Goal: Information Seeking & Learning: Compare options

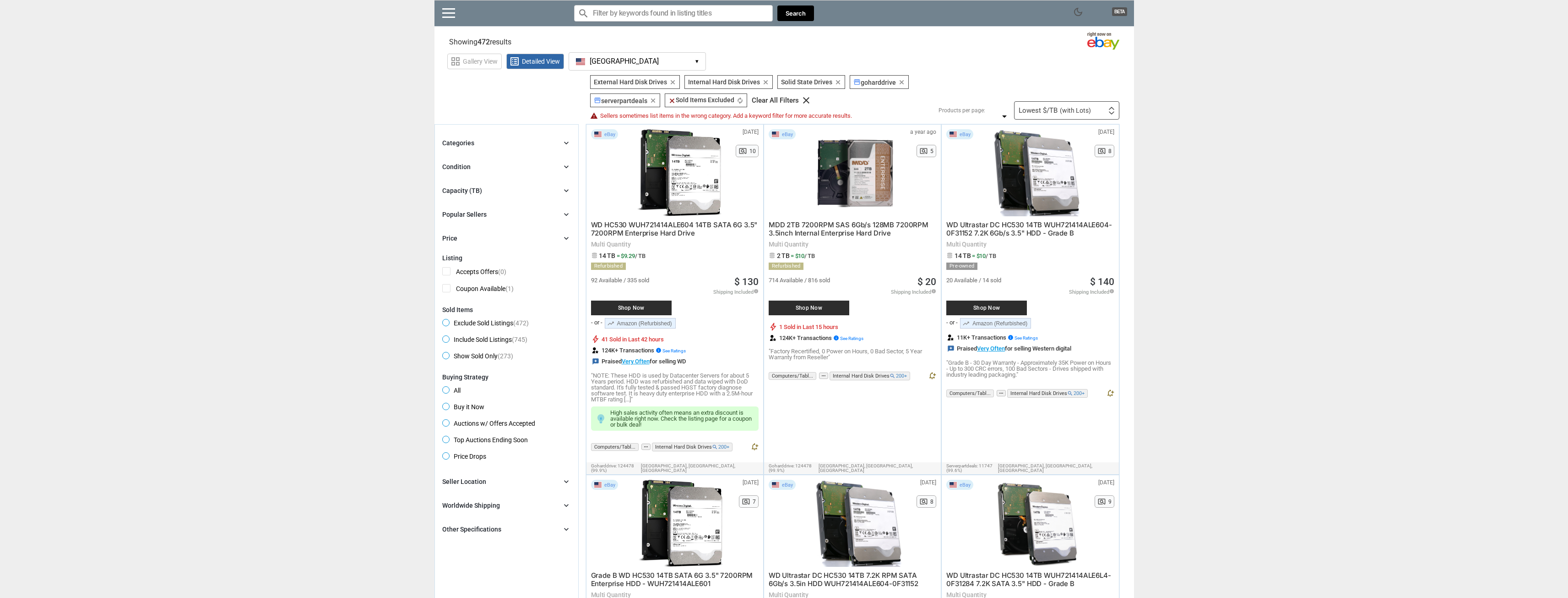
click at [643, 68] on button "[GEOGRAPHIC_DATA] [GEOGRAPHIC_DATA] ▾" at bounding box center [637, 62] width 138 height 18
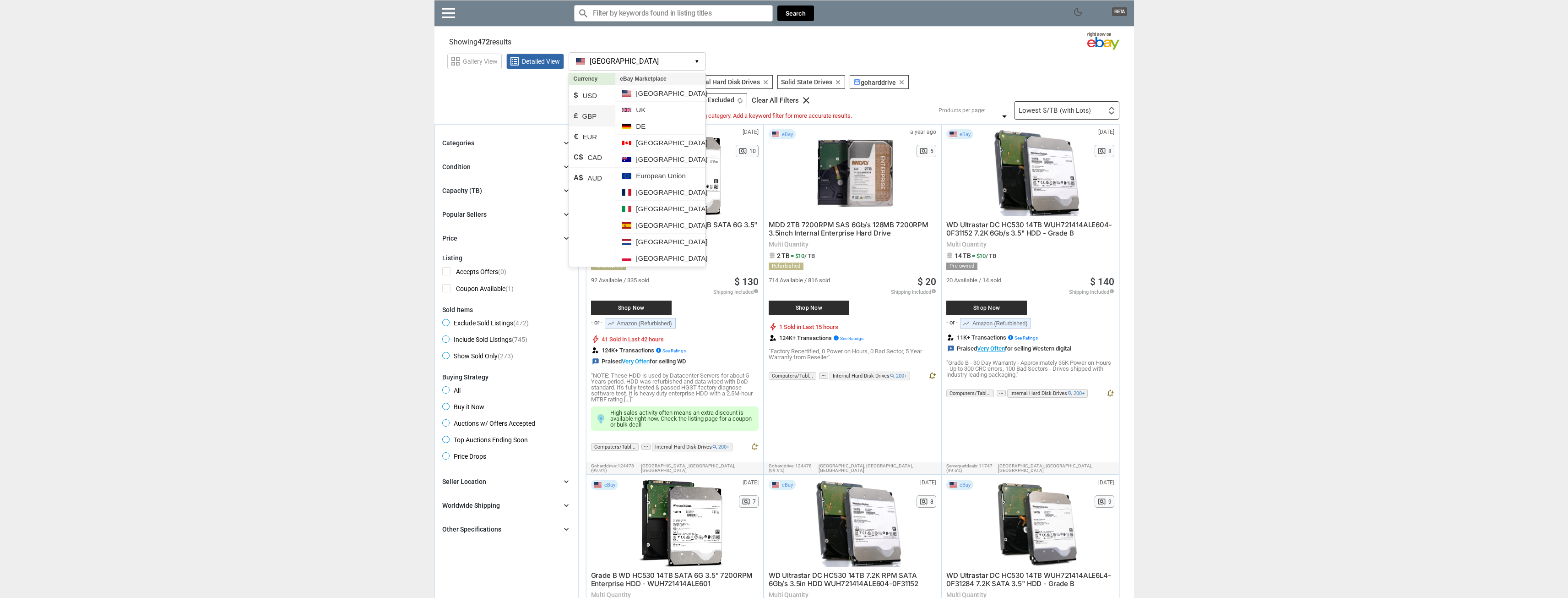
click at [597, 114] on li "£ GBP" at bounding box center [592, 116] width 46 height 21
click at [596, 97] on li "$ USD" at bounding box center [592, 96] width 46 height 21
click at [596, 108] on li "£ GBP" at bounding box center [592, 116] width 46 height 21
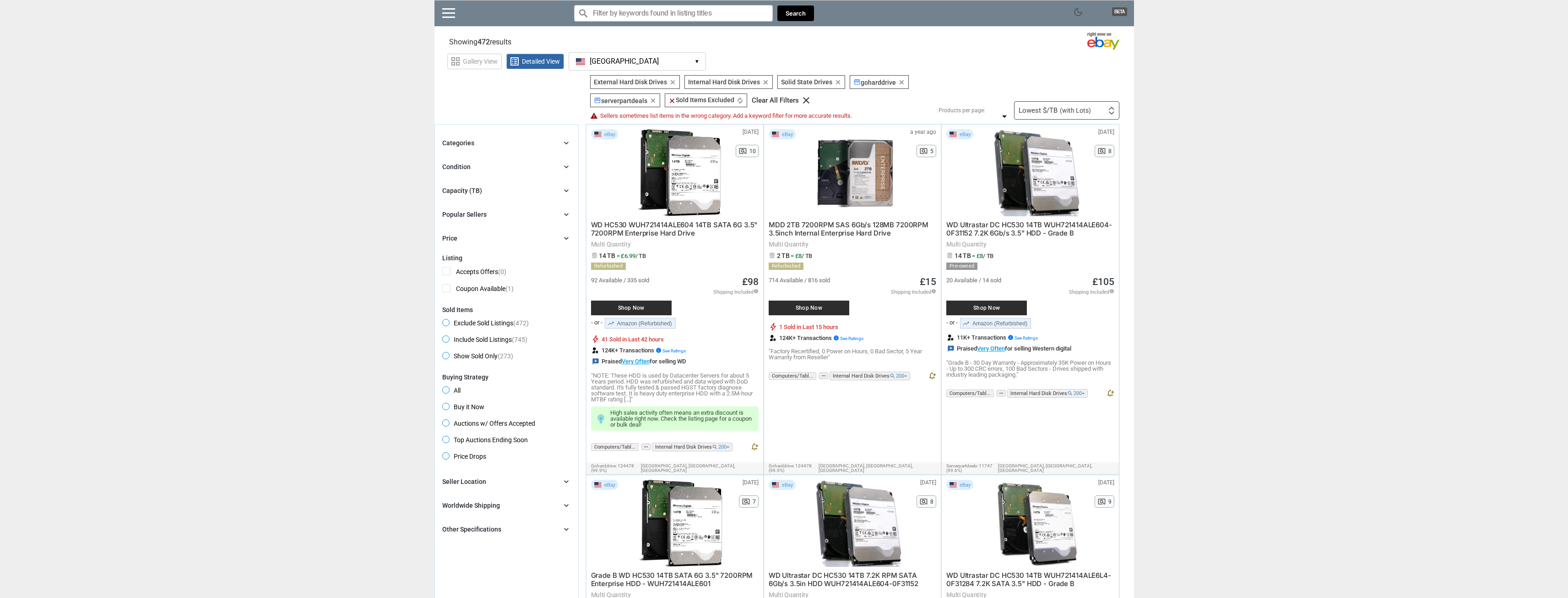
click at [592, 95] on div "storefront serverpartdeals storefront serverpartdeals clear" at bounding box center [625, 100] width 70 height 14
click at [570, 192] on icon "chevron_right" at bounding box center [566, 190] width 9 height 9
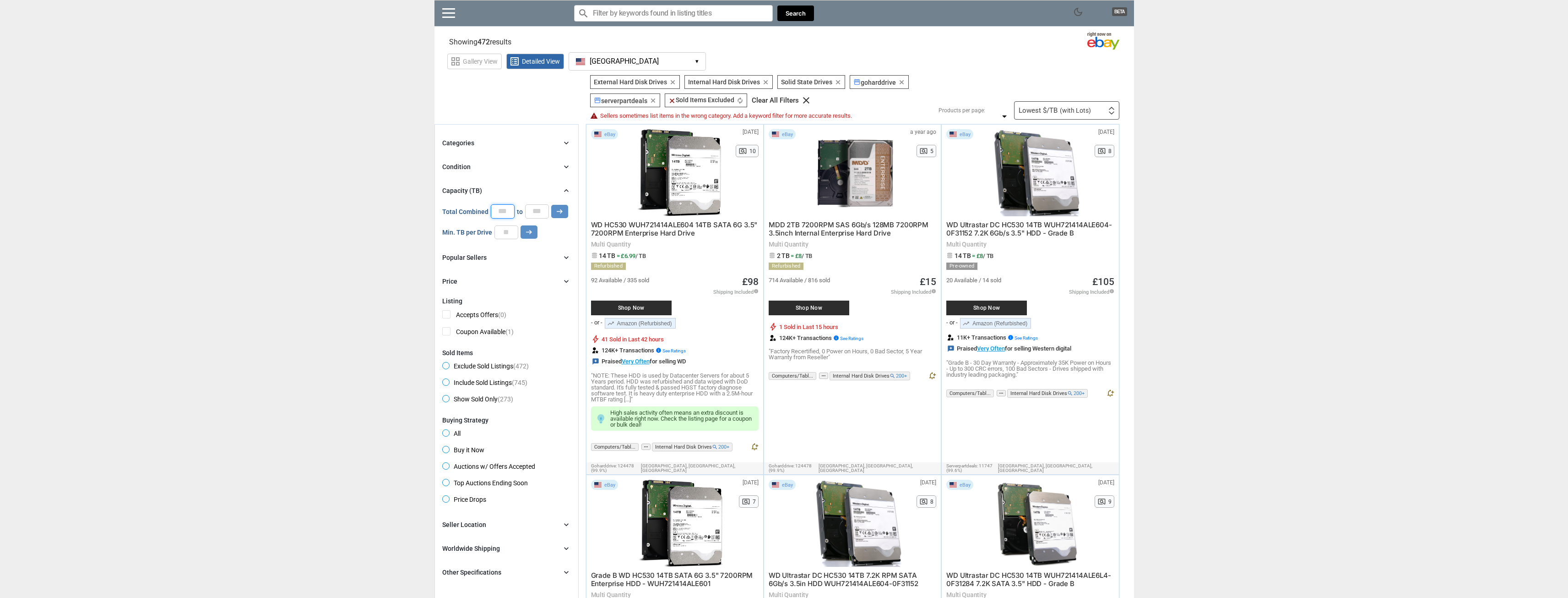
drag, startPoint x: 505, startPoint y: 209, endPoint x: 449, endPoint y: 199, distance: 56.9
click at [452, 202] on div "Capacity (TB) chevron_right 0 0 0 0 0 *** Total Combined * to * arrow_right_alt…" at bounding box center [506, 212] width 128 height 54
type input "**"
click at [556, 211] on icon "arrow_right_alt" at bounding box center [559, 211] width 9 height 9
type input "*****"
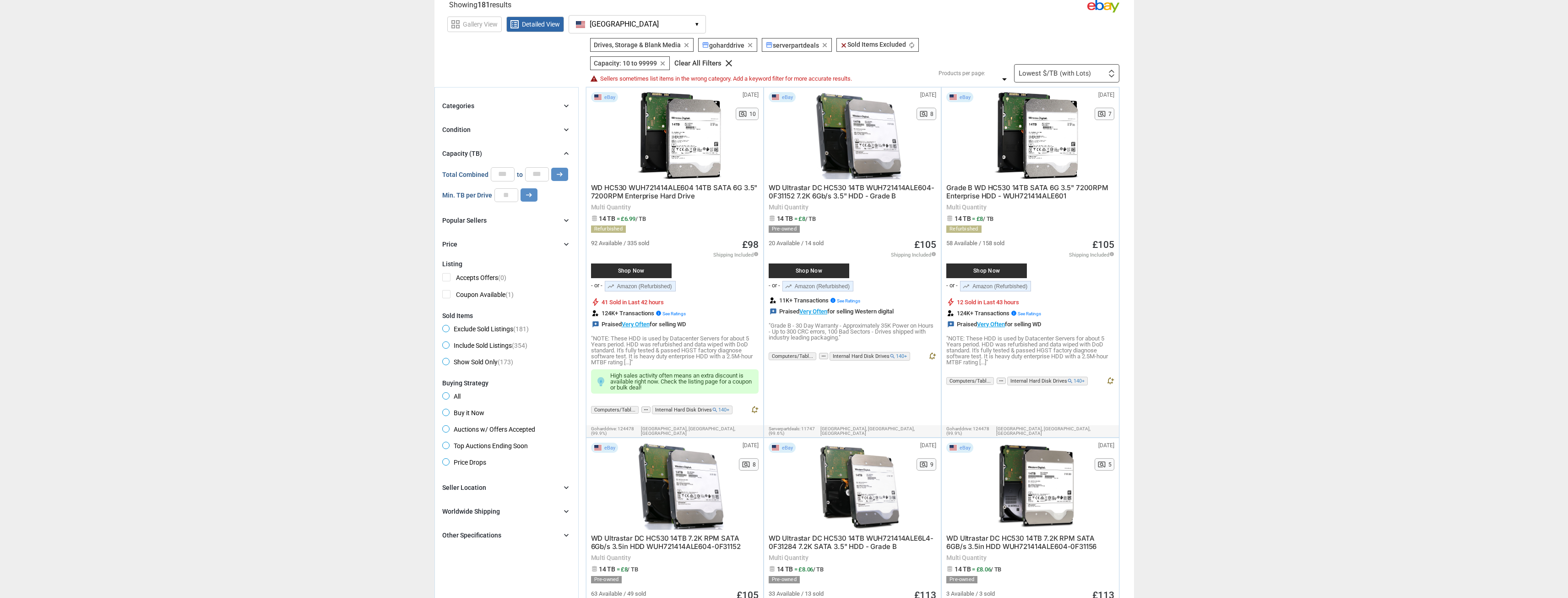
scroll to position [46, 0]
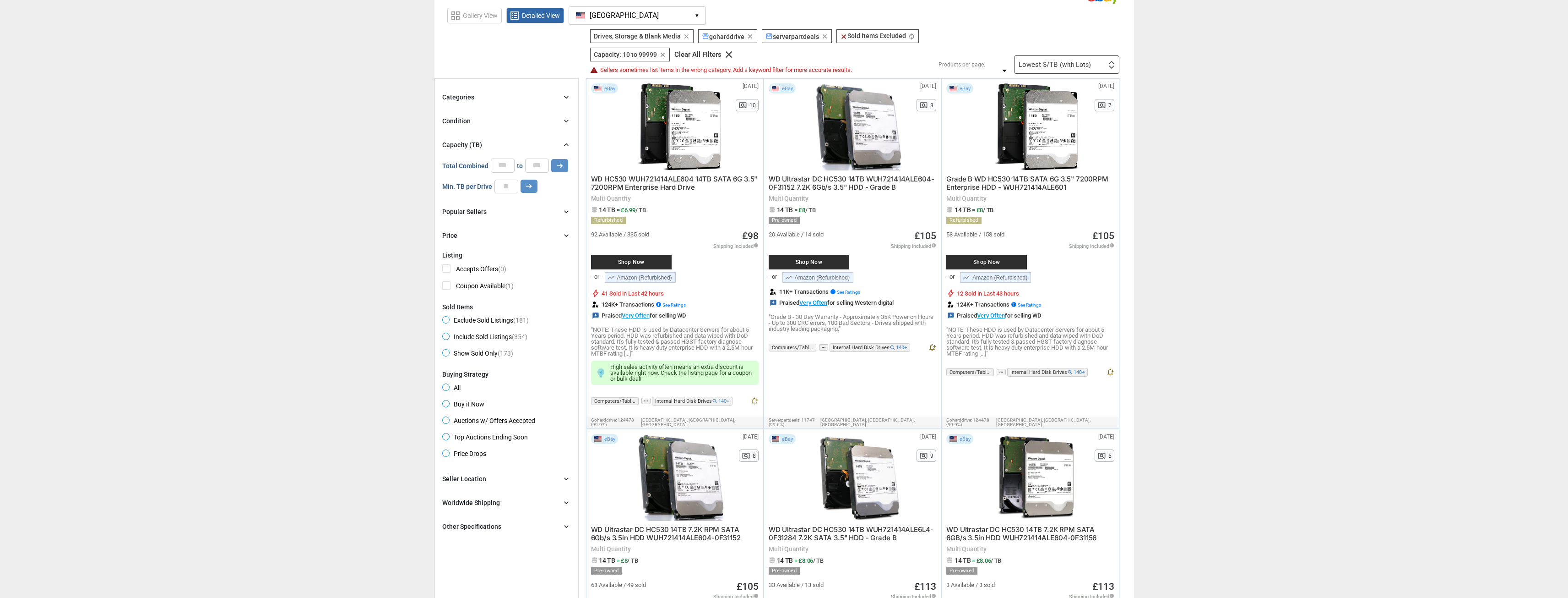
click at [445, 404] on span "Buy it Now" at bounding box center [463, 406] width 42 height 11
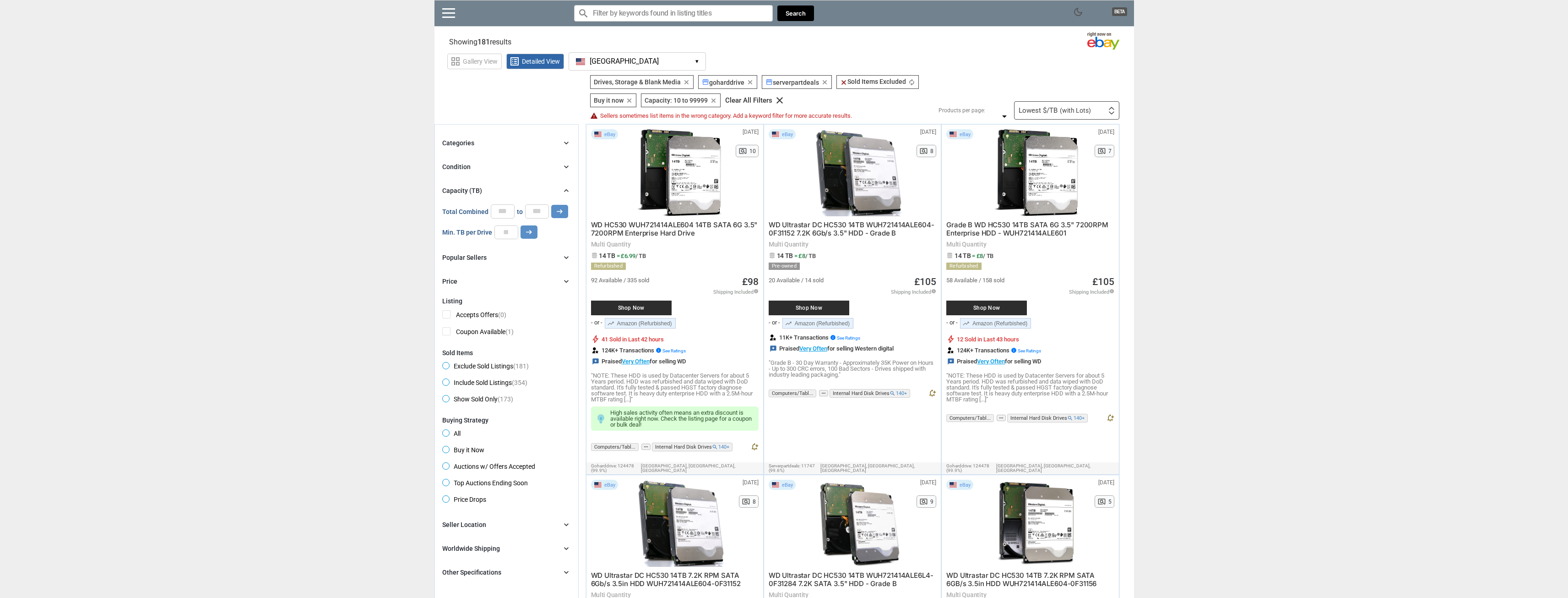
click at [516, 256] on div "Popular Sellers chevron_right" at bounding box center [506, 258] width 128 height 11
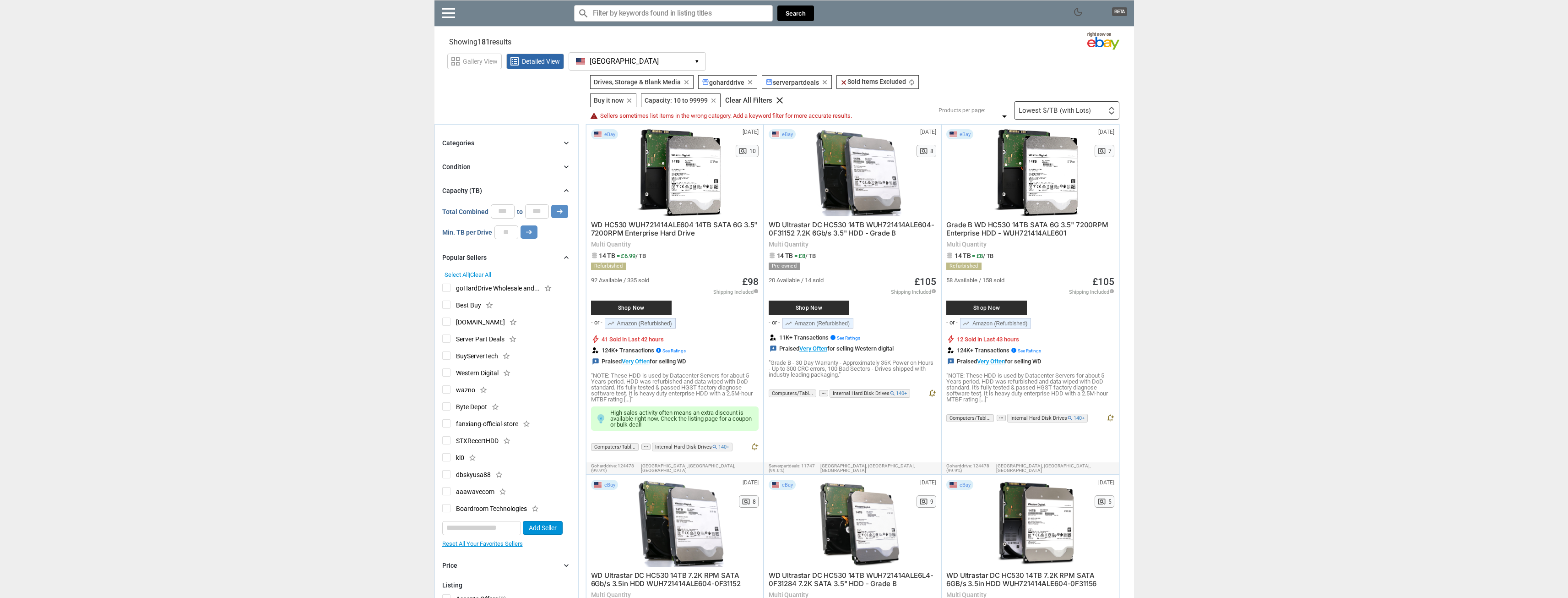
click at [562, 259] on icon "chevron_right" at bounding box center [566, 257] width 9 height 9
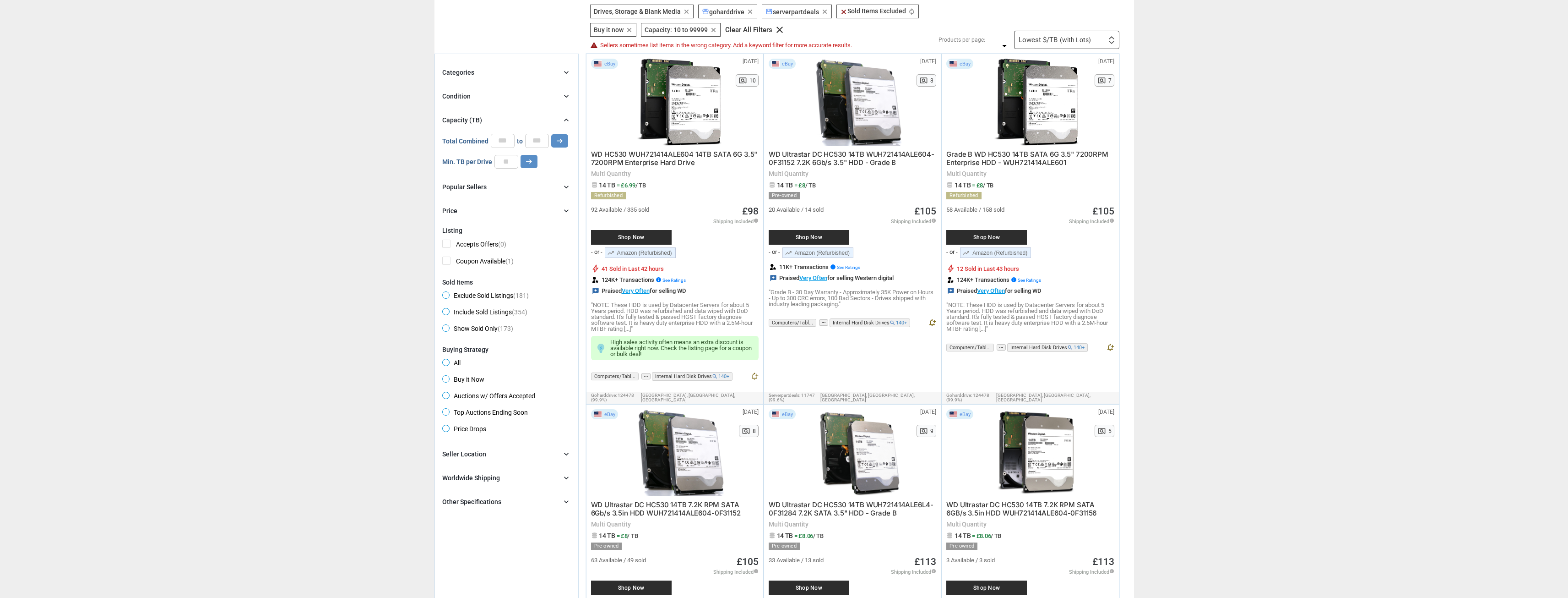
scroll to position [91, 0]
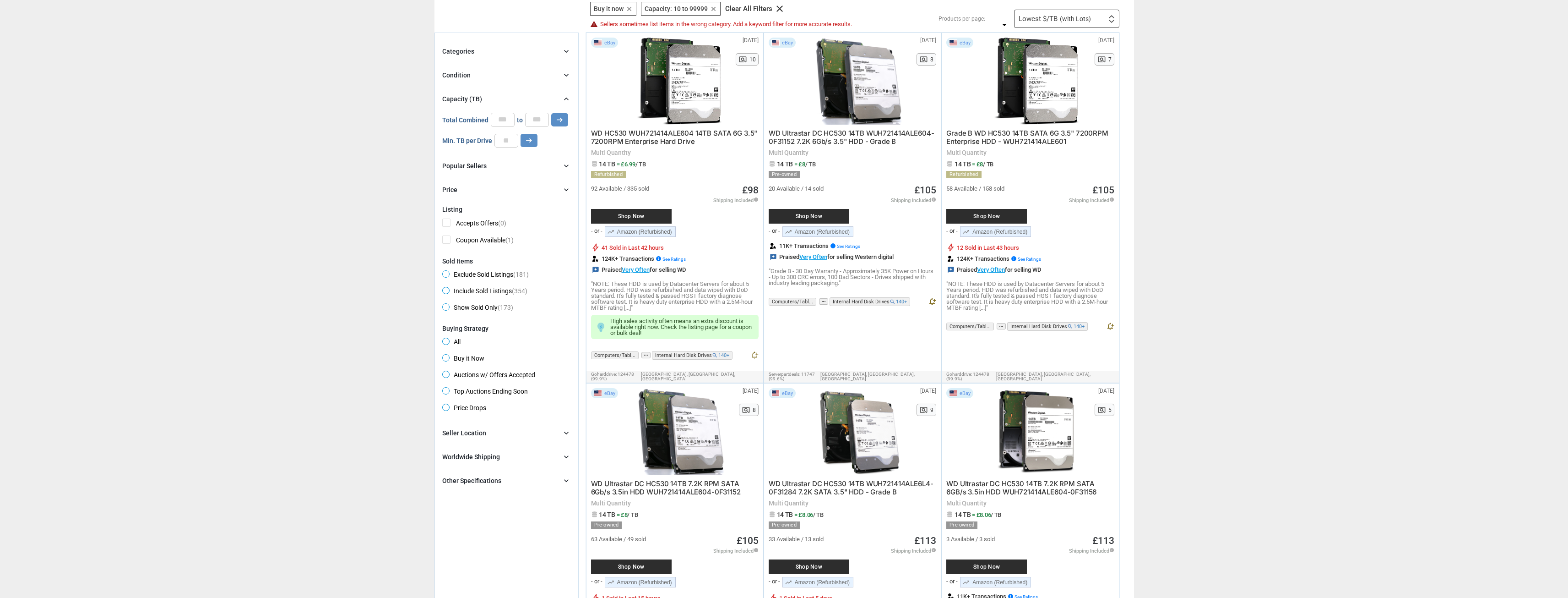
click at [561, 459] on div "Worldwide Shipping chevron_right" at bounding box center [506, 457] width 128 height 11
click at [447, 476] on span "Ships to Other Countries (179)" at bounding box center [492, 476] width 99 height 12
click at [562, 504] on icon "chevron_right" at bounding box center [566, 500] width 9 height 9
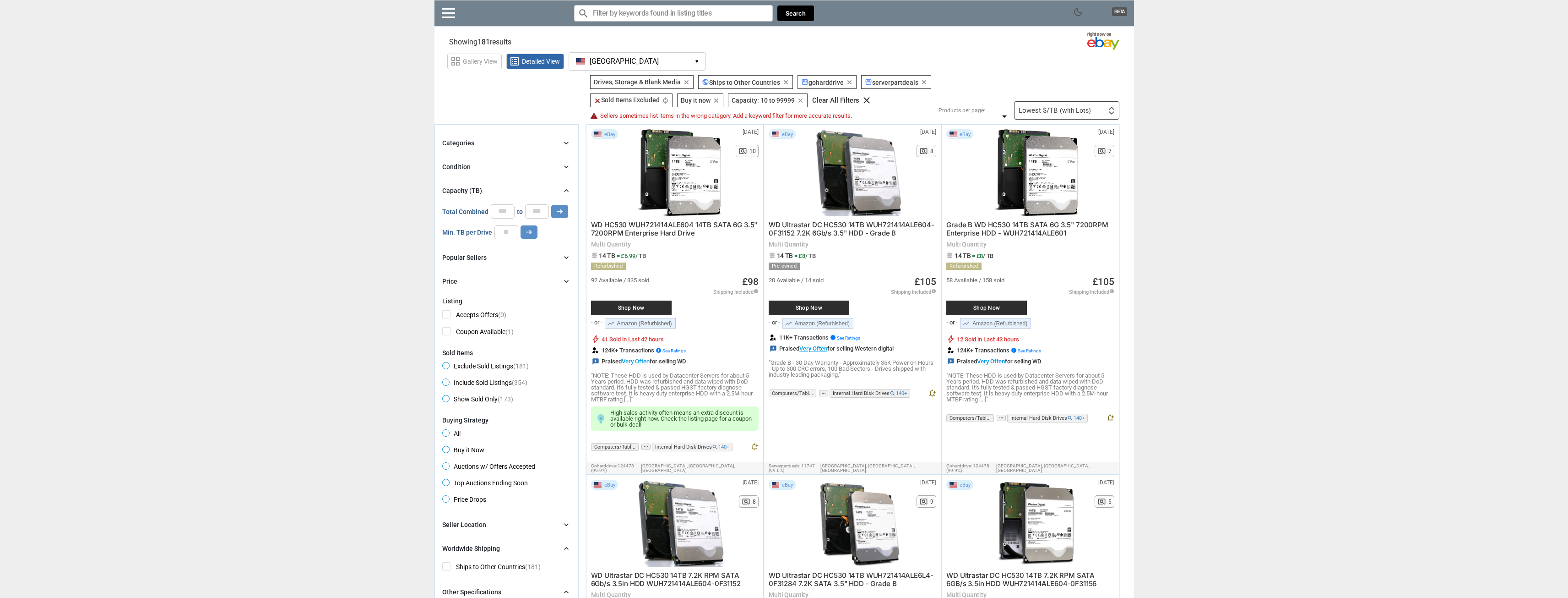
click at [522, 252] on div "Popular Sellers chevron_right" at bounding box center [506, 258] width 128 height 11
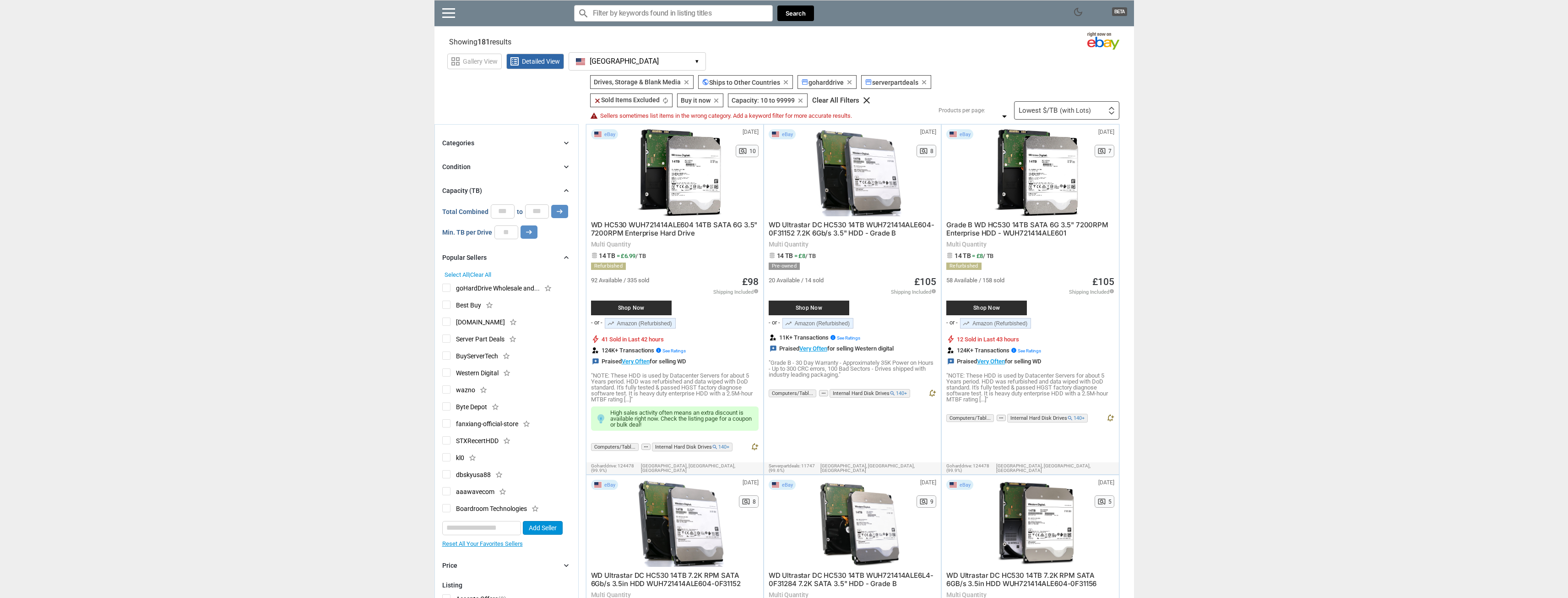
click at [522, 252] on div "Popular Sellers chevron_right" at bounding box center [506, 258] width 128 height 11
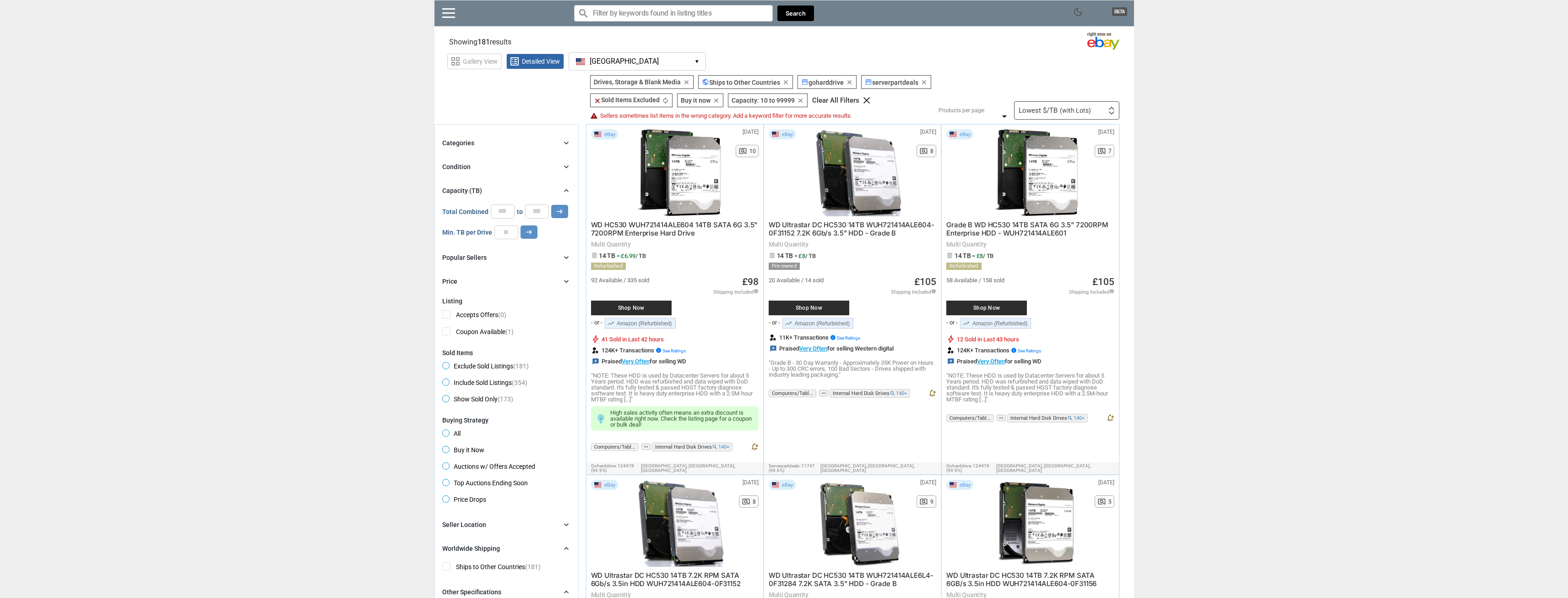
click at [503, 164] on div "Condition chevron_right" at bounding box center [506, 167] width 128 height 11
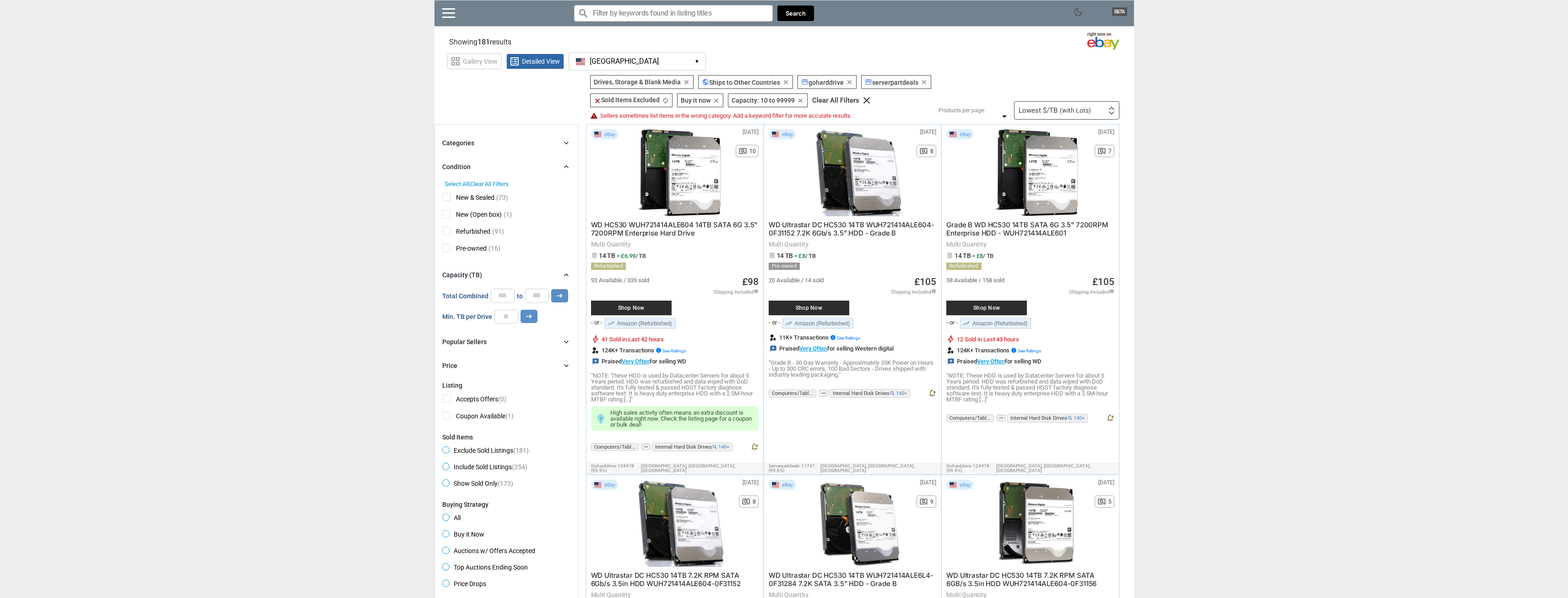
click at [448, 198] on span "New & Sealed" at bounding box center [469, 199] width 52 height 12
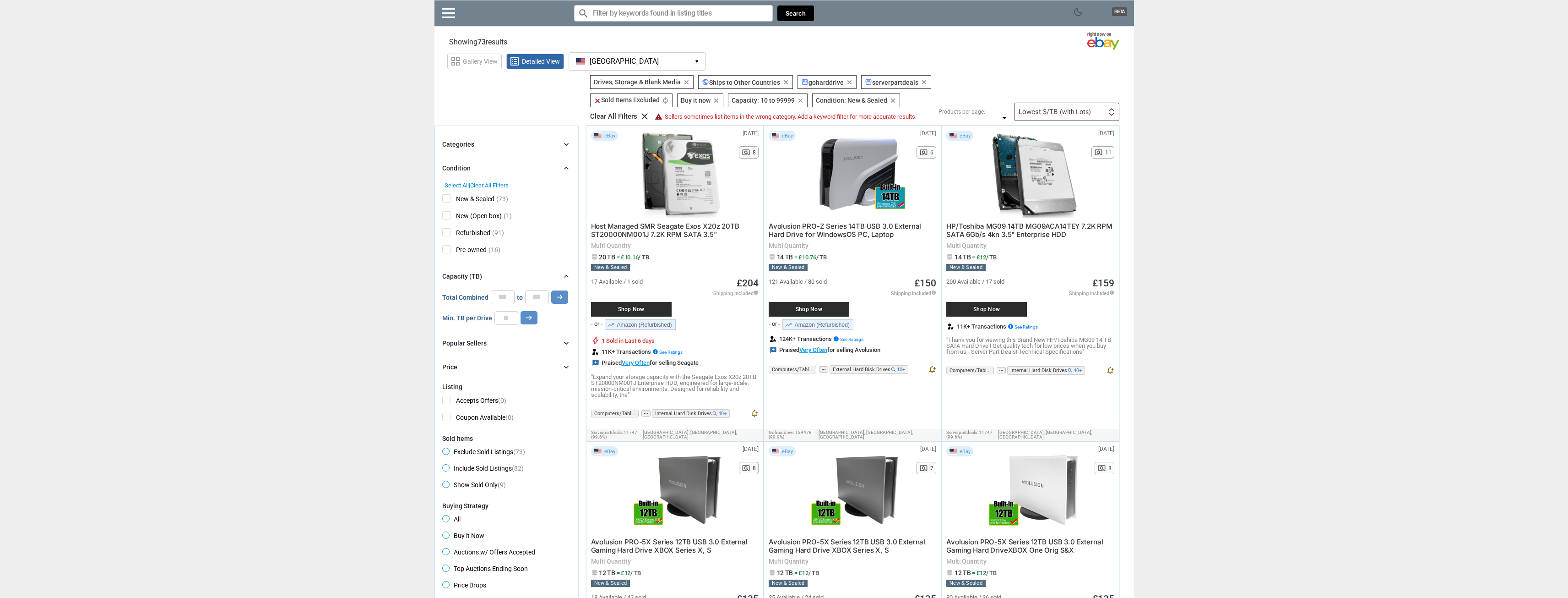
click at [444, 197] on span "New & Sealed" at bounding box center [469, 200] width 52 height 12
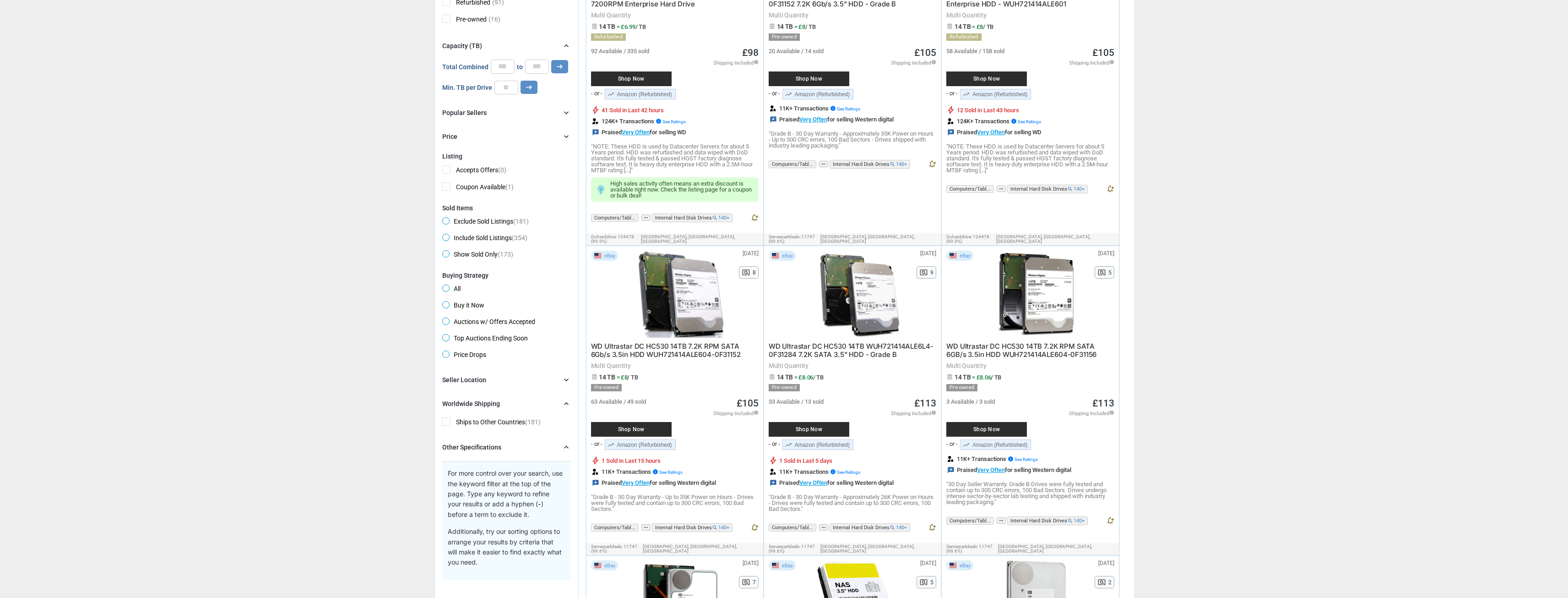
scroll to position [91, 0]
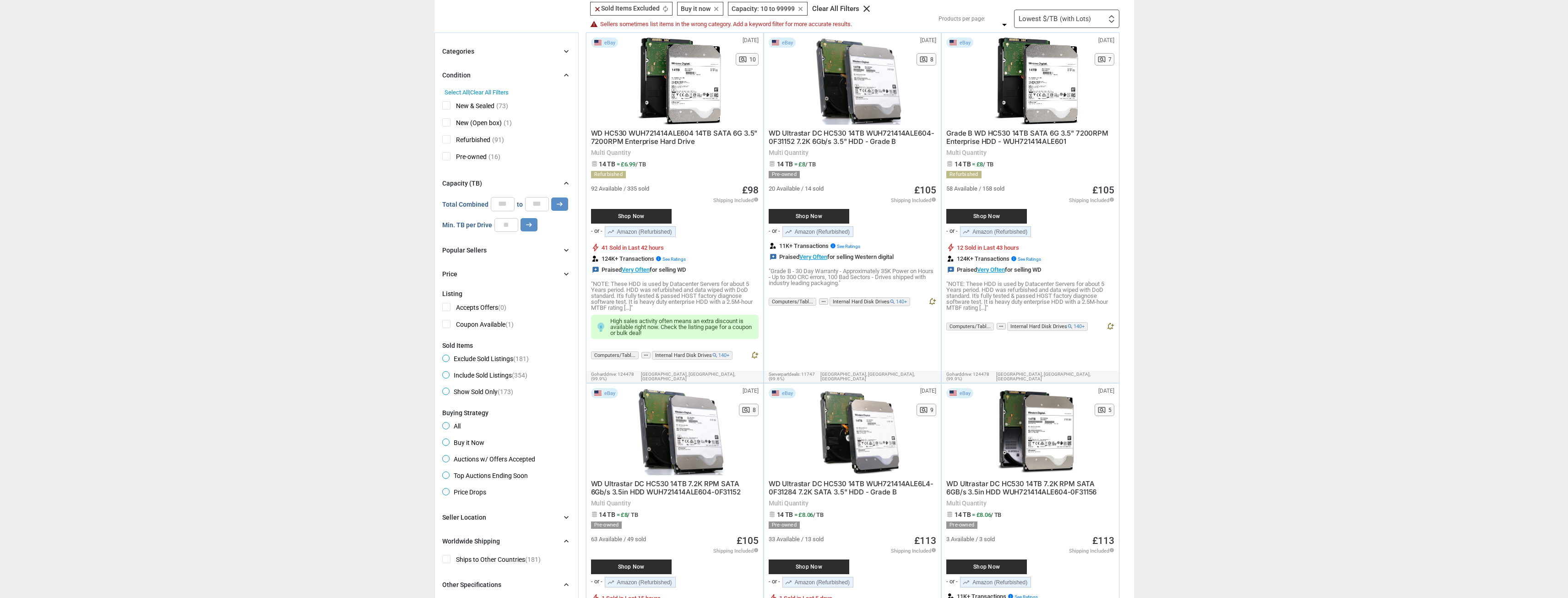
click at [505, 51] on div "Categories chevron_right" at bounding box center [506, 51] width 128 height 11
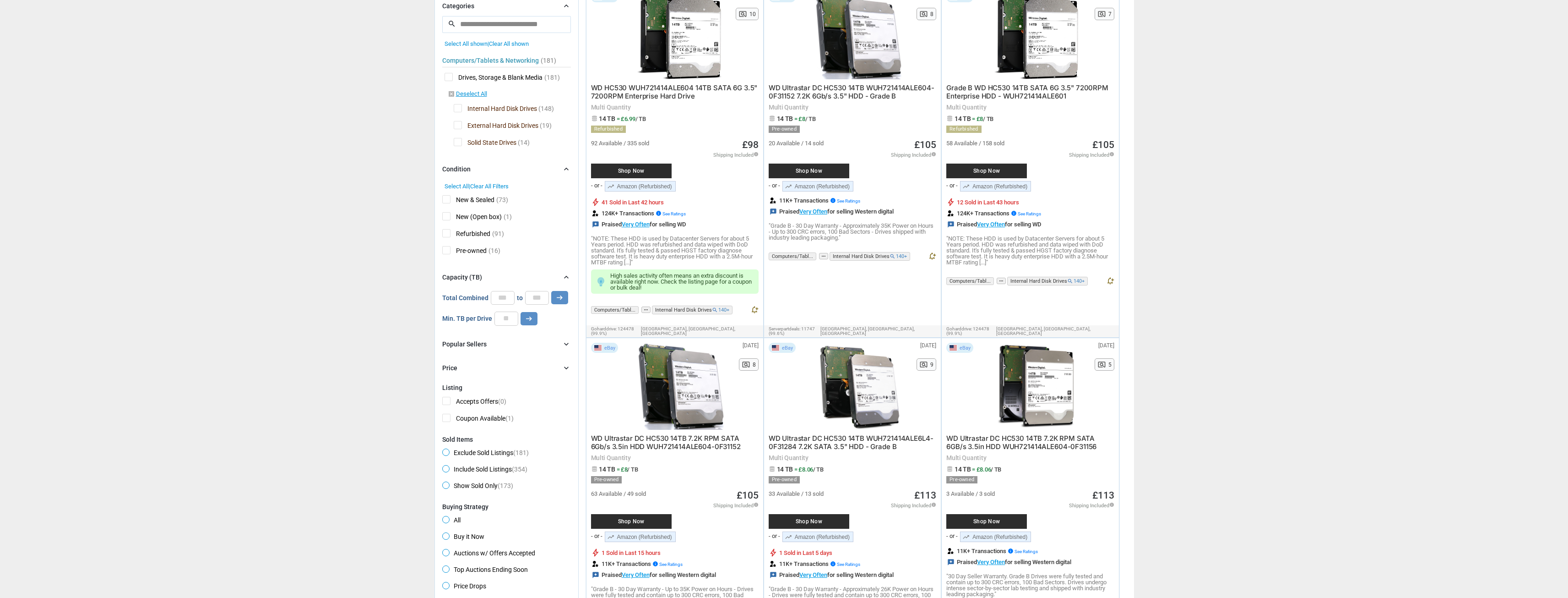
scroll to position [138, 0]
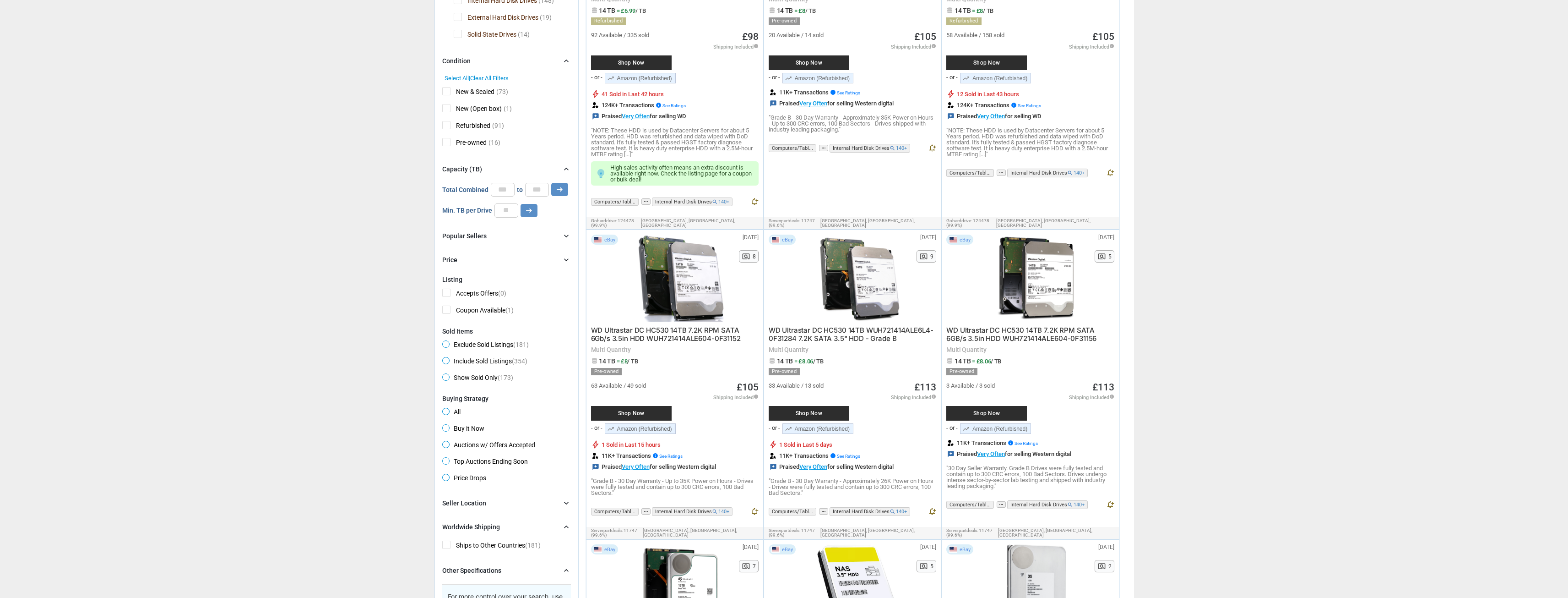
scroll to position [320, 0]
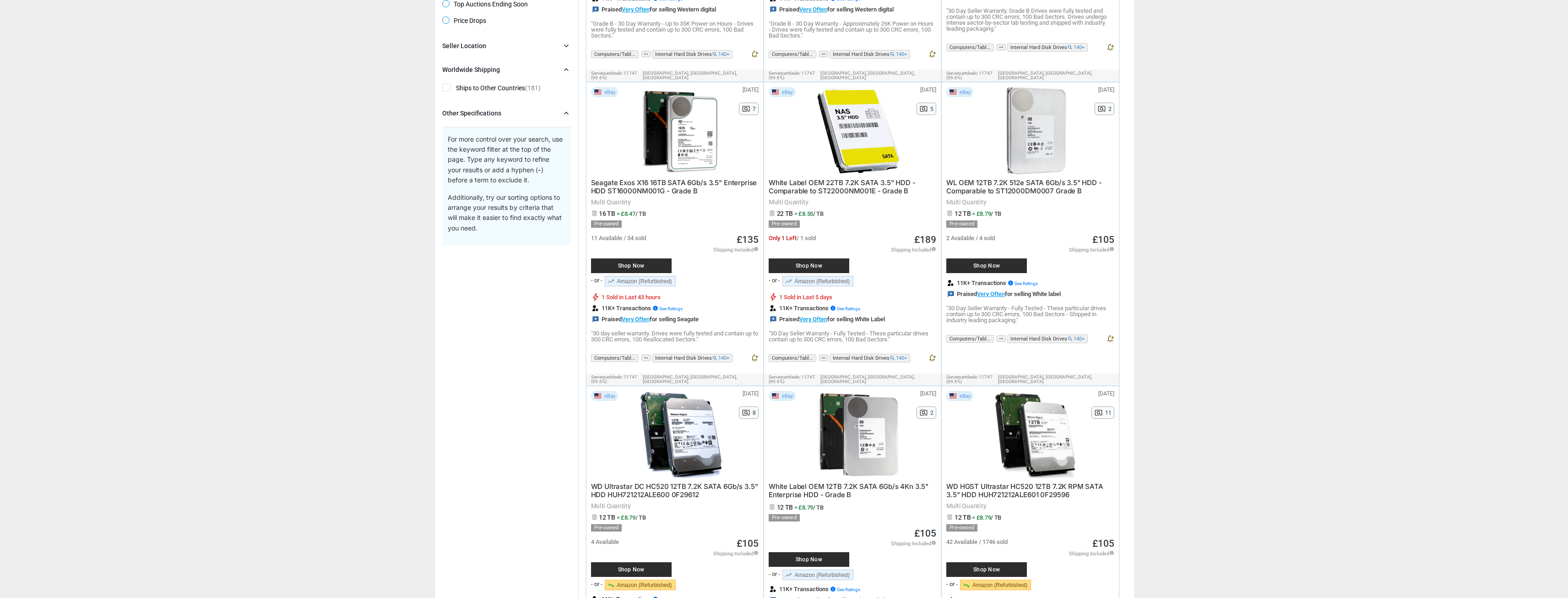
scroll to position [733, 0]
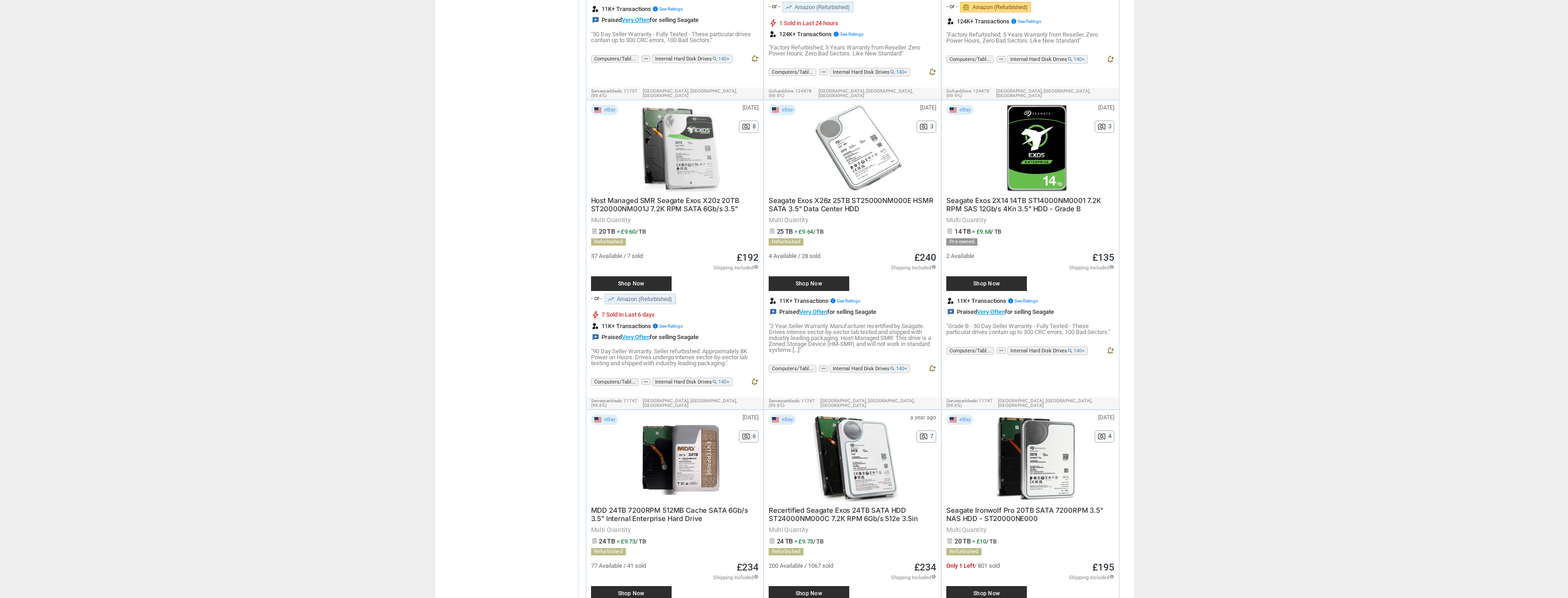
scroll to position [2153, 0]
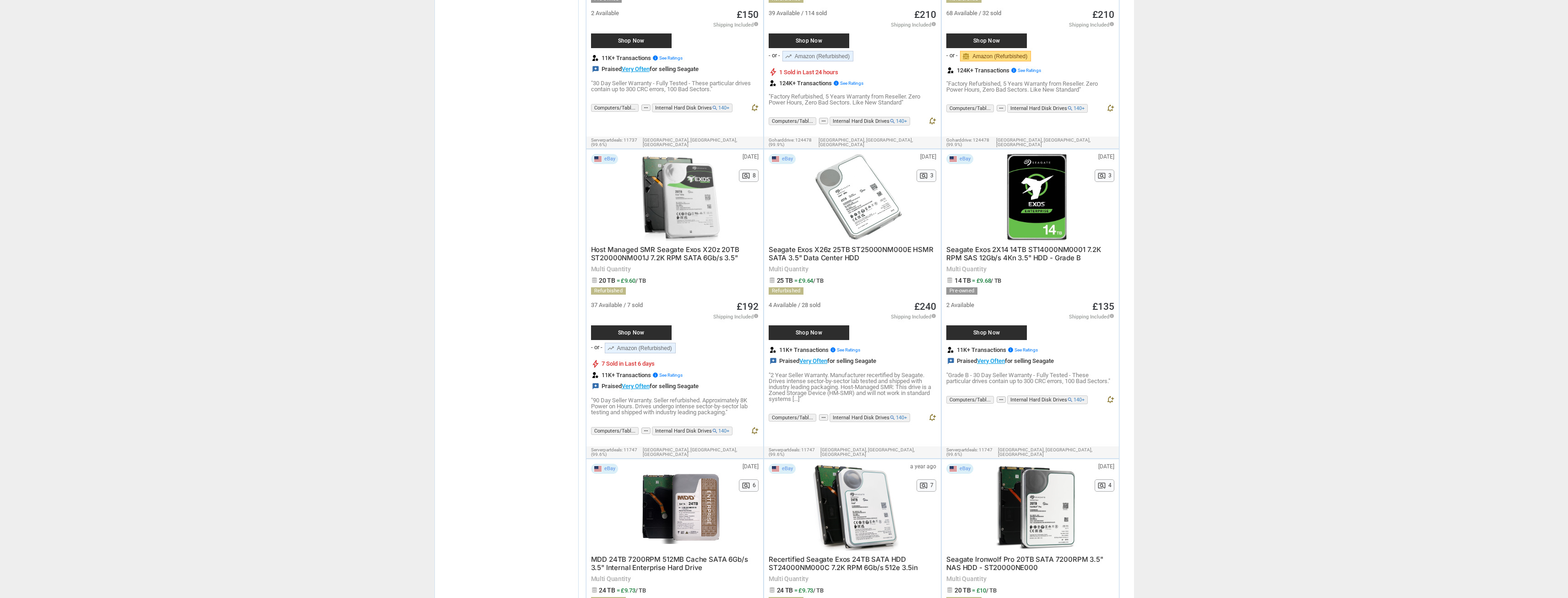
drag, startPoint x: 695, startPoint y: 171, endPoint x: 547, endPoint y: 158, distance: 148.6
click at [546, 158] on section "Categories chevron_right search close Select All shown | Clear All shown Comput…" at bounding box center [506, 464] width 144 height 4986
click at [1231, 190] on div "dark_mode BETA search Filter by keyword search clear Search search clear close …" at bounding box center [784, 517] width 1568 height 5340
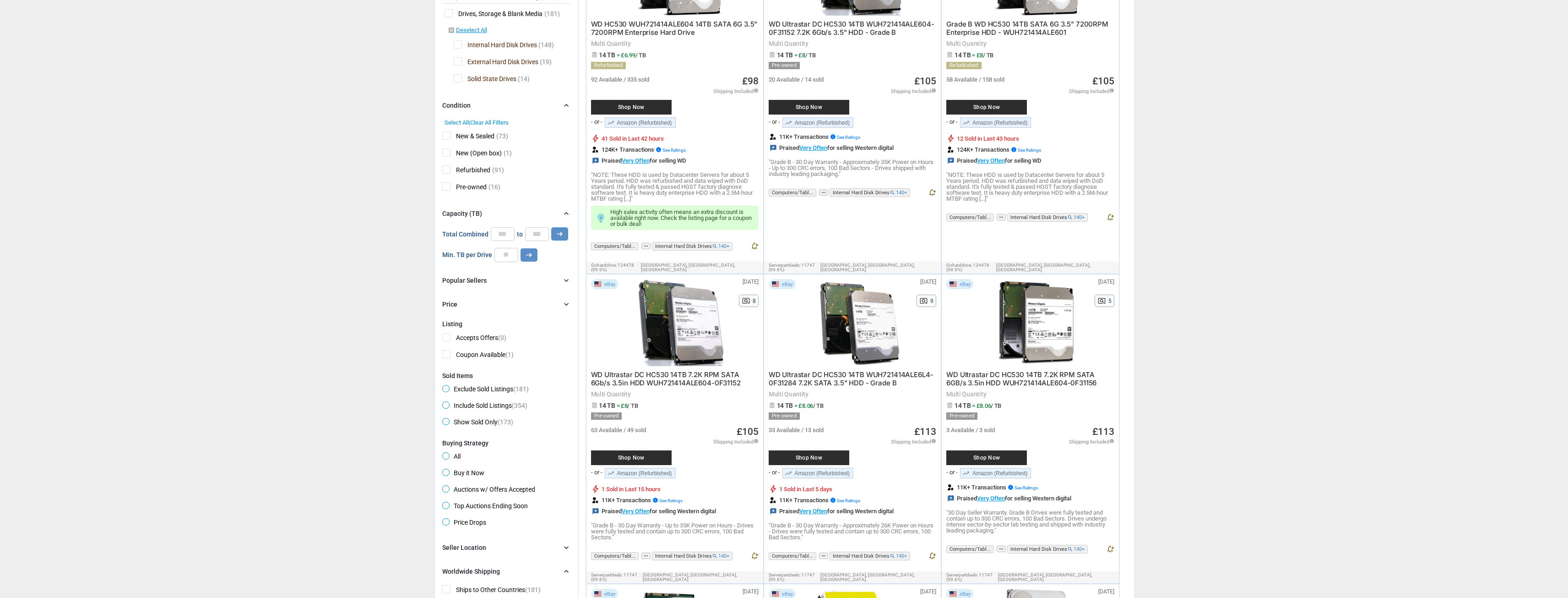
scroll to position [0, 0]
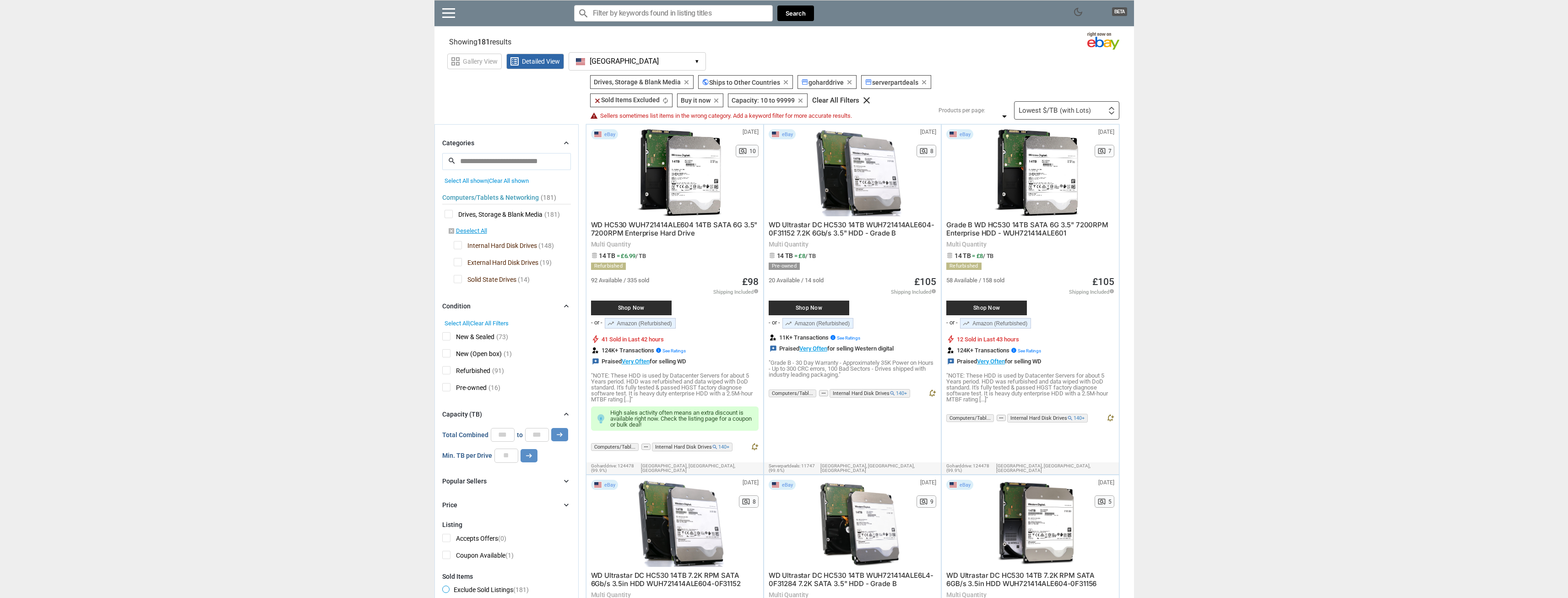
drag, startPoint x: 208, startPoint y: 339, endPoint x: 221, endPoint y: 233, distance: 106.8
click at [507, 431] on input "**" at bounding box center [502, 434] width 24 height 14
type input "*"
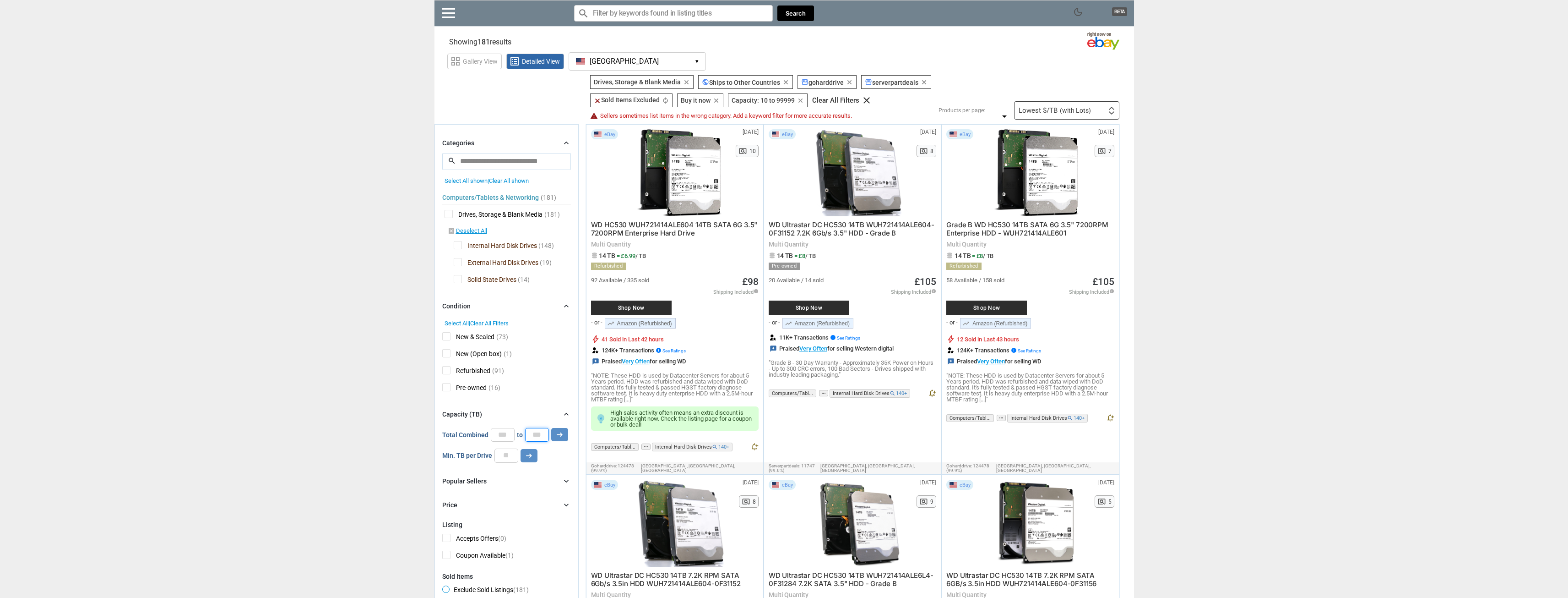
drag, startPoint x: 528, startPoint y: 435, endPoint x: 635, endPoint y: 438, distance: 107.0
type input "**"
click at [561, 435] on icon "arrow_right_alt" at bounding box center [559, 434] width 9 height 9
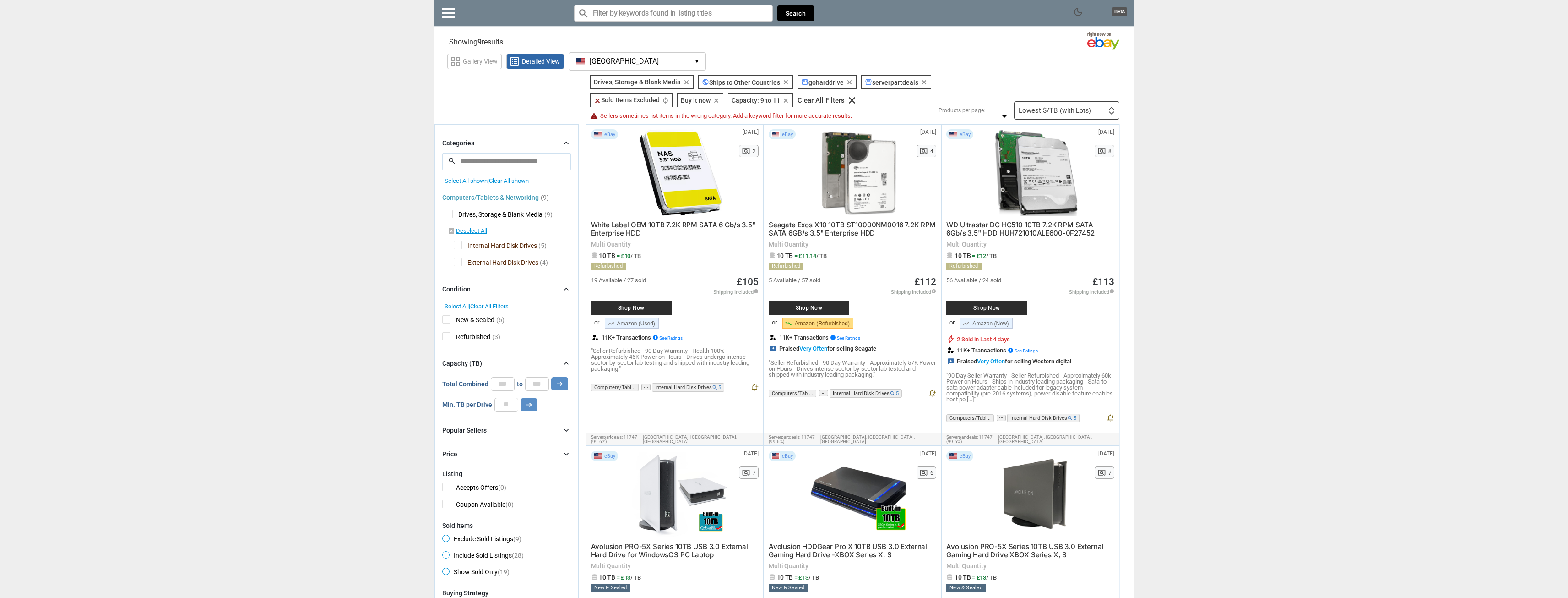
click at [682, 57] on button "[GEOGRAPHIC_DATA] [GEOGRAPHIC_DATA] ▾" at bounding box center [637, 62] width 138 height 18
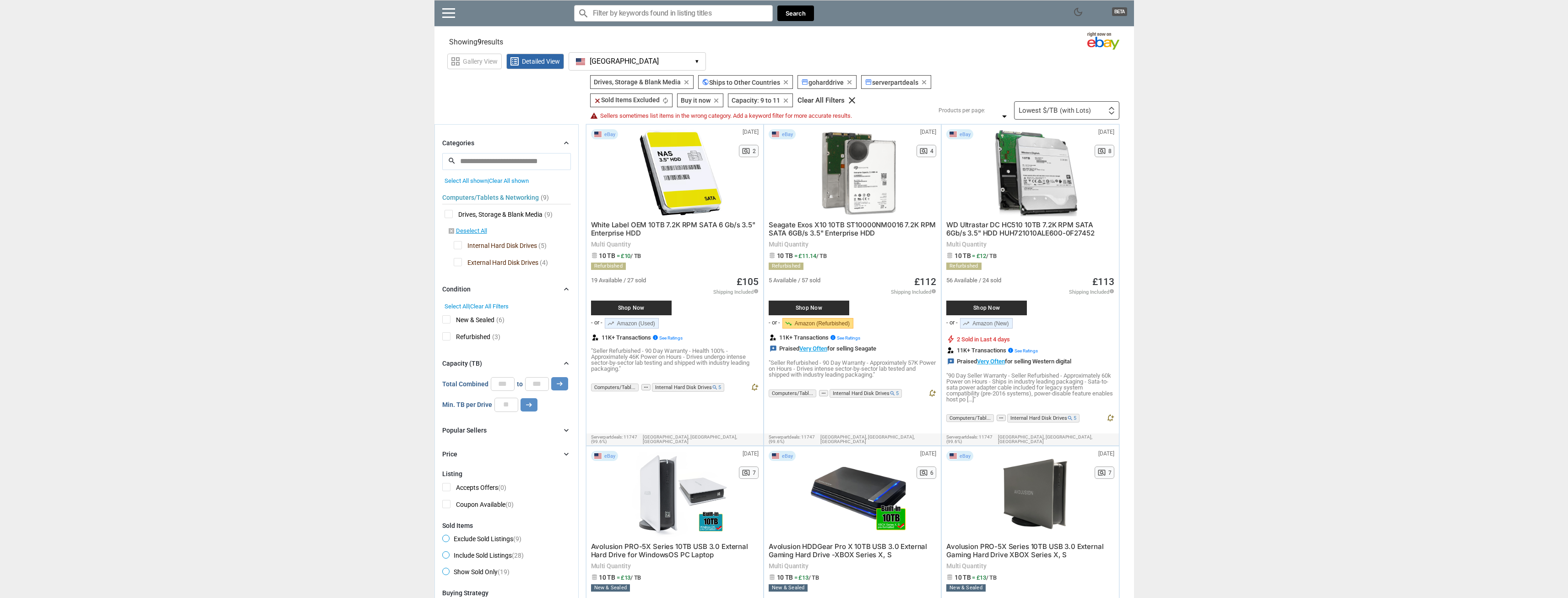
click at [459, 261] on span "External Hard Disk Drives" at bounding box center [495, 263] width 85 height 12
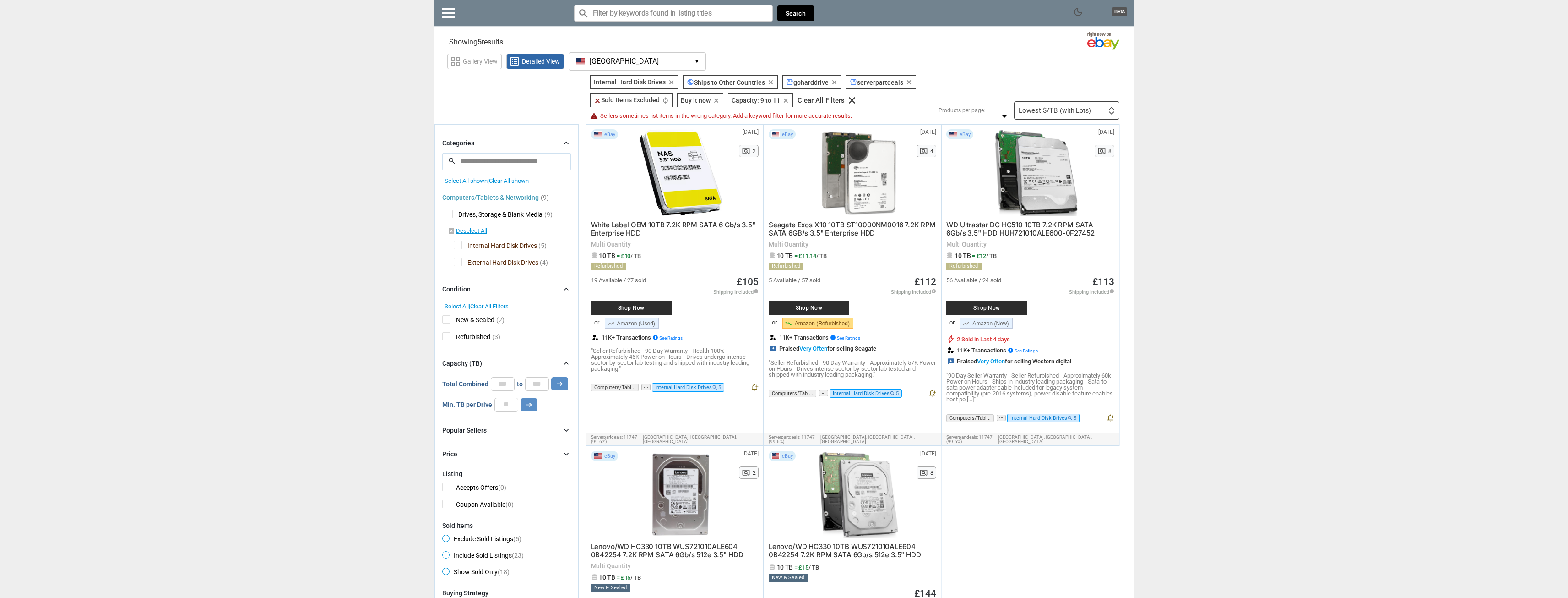
click at [383, 245] on div "dark_mode BETA search Filter by keyword search clear Search search clear close …" at bounding box center [784, 564] width 1568 height 1128
click at [638, 53] on button "[GEOGRAPHIC_DATA] [GEOGRAPHIC_DATA] ▾" at bounding box center [637, 62] width 138 height 18
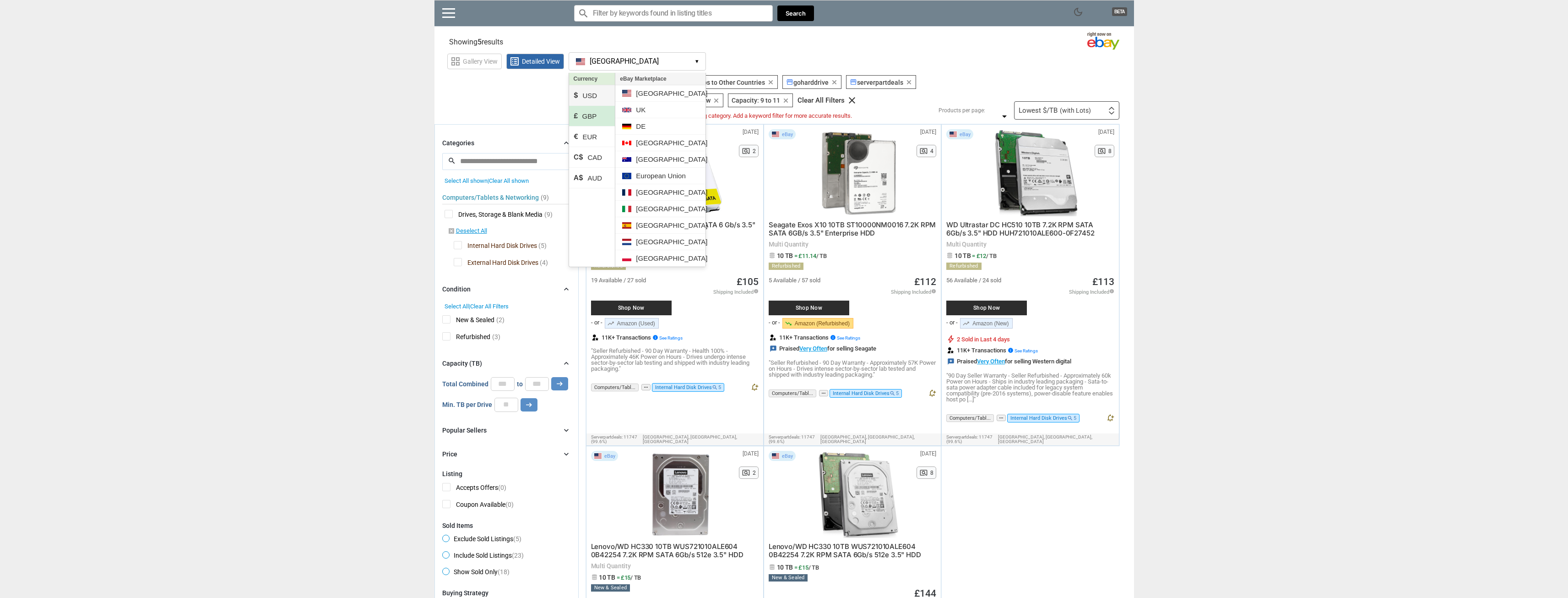
click at [601, 97] on li "$ USD" at bounding box center [592, 96] width 46 height 21
click at [382, 169] on div "dark_mode BETA search Filter by keyword search clear Search search clear close …" at bounding box center [784, 564] width 1568 height 1128
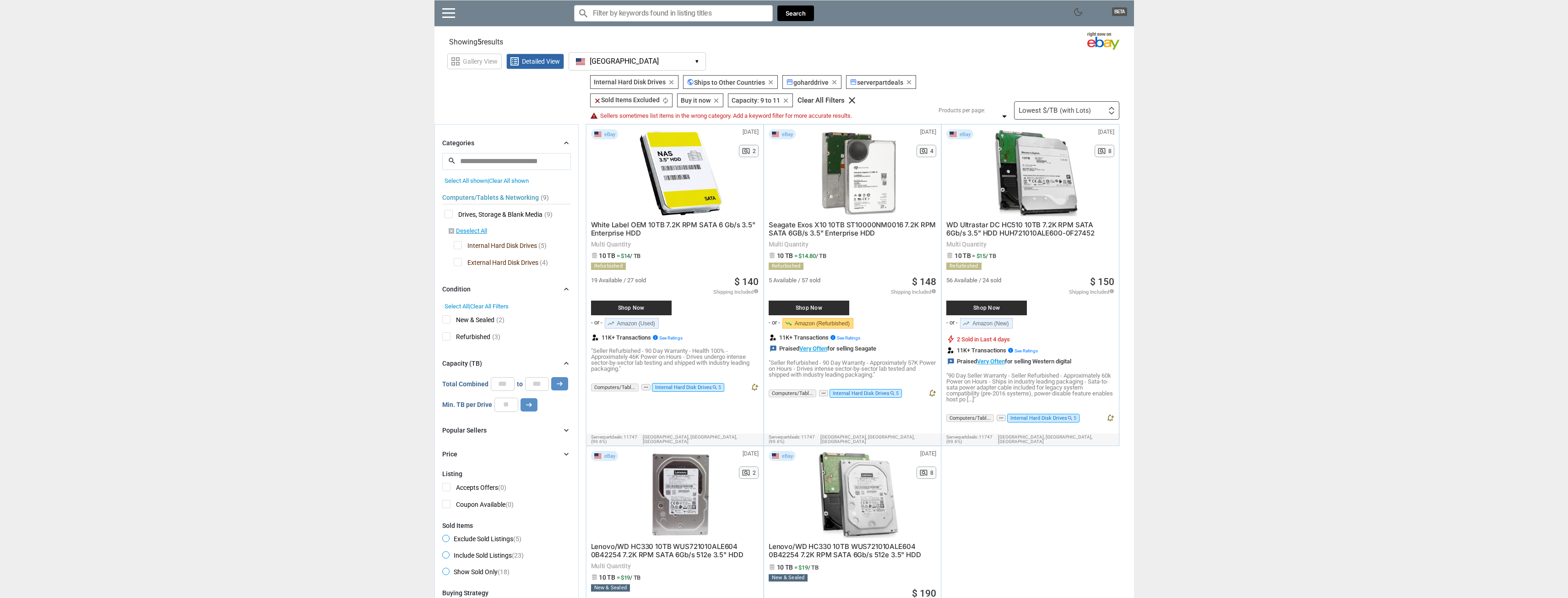
click at [1395, 203] on div "dark_mode BETA search Filter by keyword search clear Search search clear close …" at bounding box center [784, 564] width 1568 height 1128
click at [1315, 188] on div "dark_mode BETA search Filter by keyword search clear Search search clear close …" at bounding box center [784, 564] width 1568 height 1128
click at [1262, 271] on div "dark_mode BETA search Filter by keyword search clear Search search clear close …" at bounding box center [784, 564] width 1568 height 1128
click at [443, 317] on span "New & Sealed" at bounding box center [469, 320] width 52 height 12
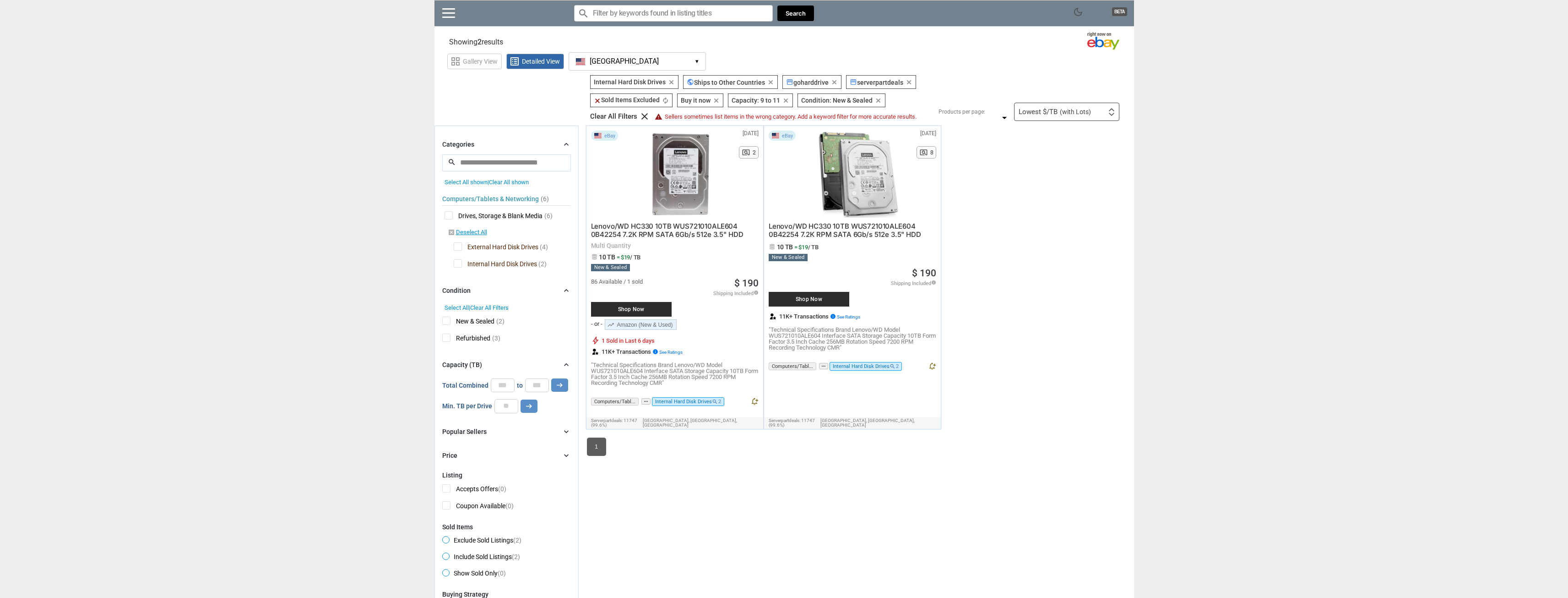
click at [443, 317] on span "New & Sealed" at bounding box center [469, 322] width 52 height 12
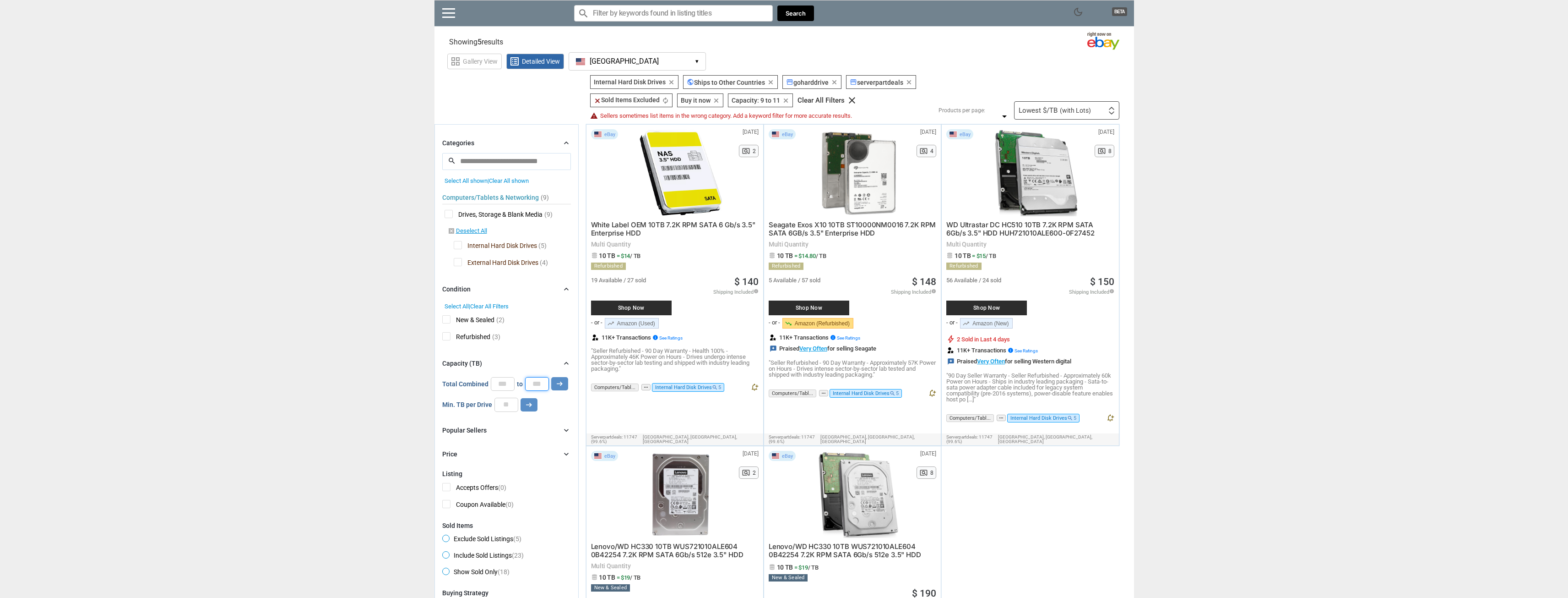
drag, startPoint x: 540, startPoint y: 385, endPoint x: 496, endPoint y: 376, distance: 44.9
click at [496, 377] on div "Total Combined * to ** arrow_right_alt" at bounding box center [505, 384] width 126 height 14
type input "***"
click at [551, 377] on button "arrow_right_alt" at bounding box center [560, 384] width 17 height 13
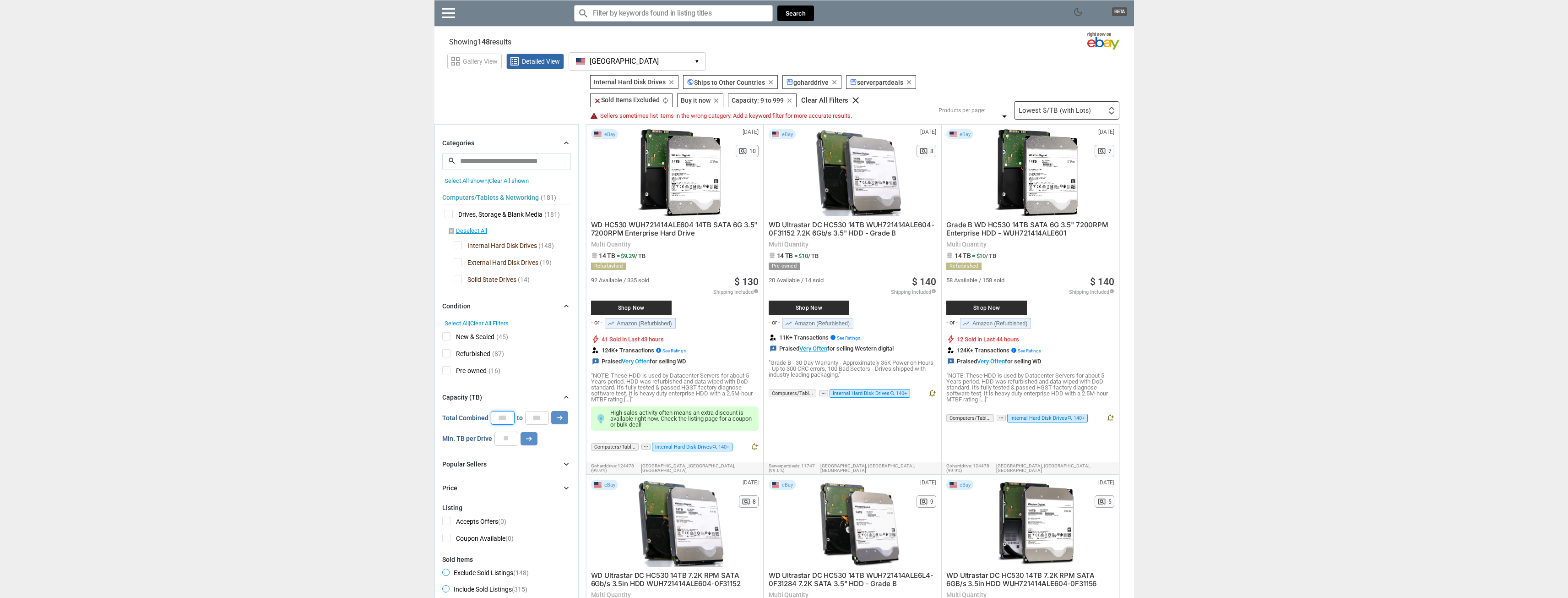
drag, startPoint x: 509, startPoint y: 415, endPoint x: 501, endPoint y: 411, distance: 8.9
click at [487, 412] on div "Total Combined * to *** arrow_right_alt" at bounding box center [505, 418] width 126 height 14
type input "**"
click at [551, 411] on button "arrow_right_alt" at bounding box center [560, 418] width 17 height 13
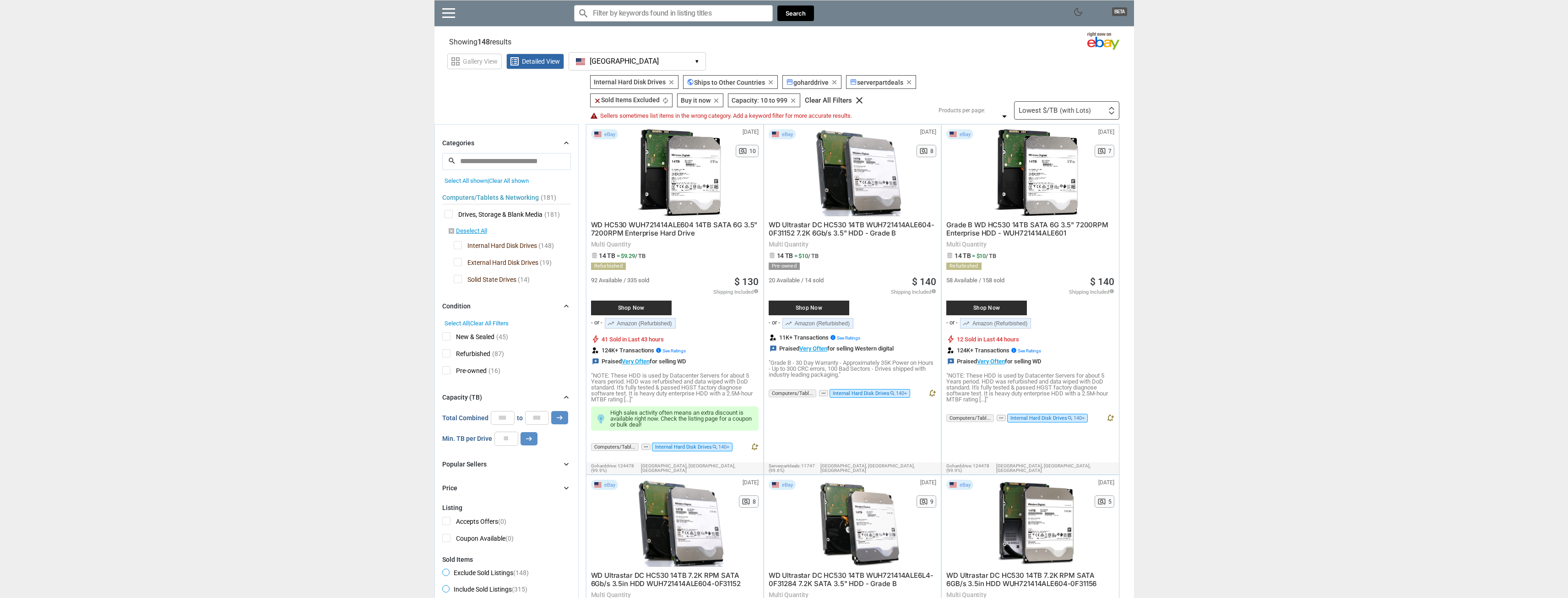
click at [455, 276] on span "Solid State Drives" at bounding box center [485, 280] width 63 height 12
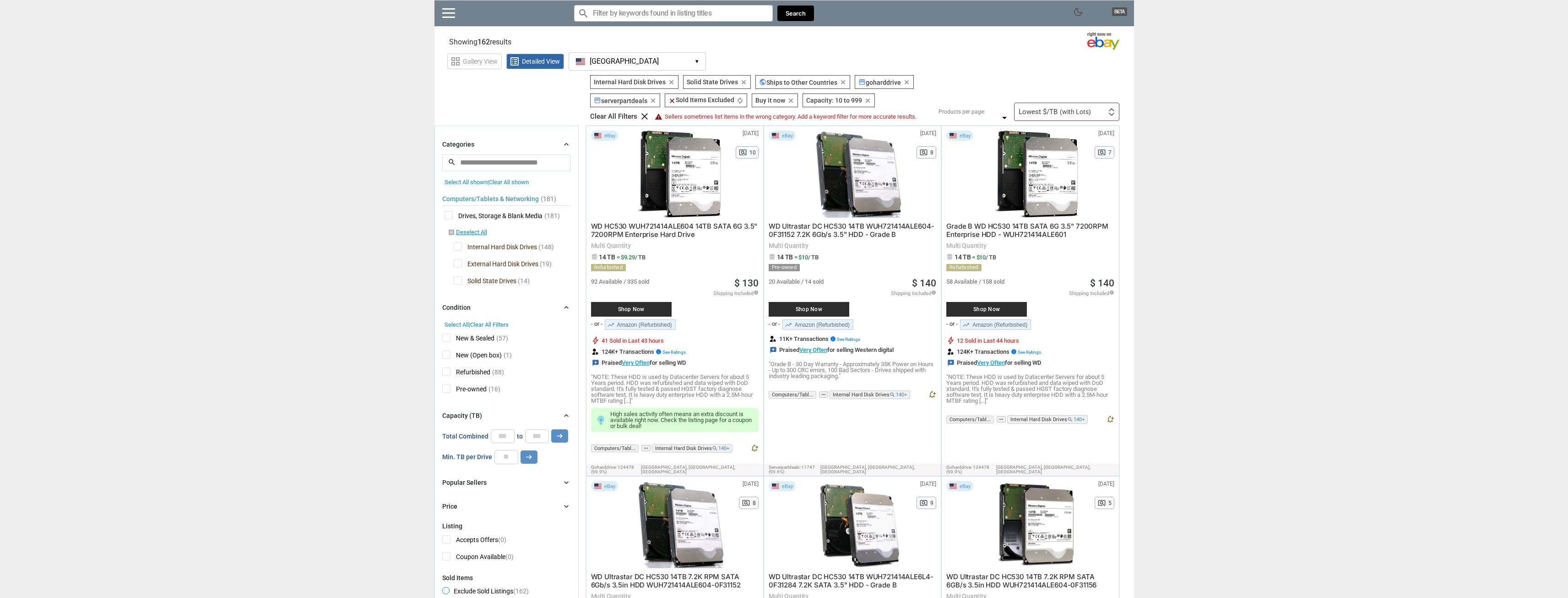
click at [459, 283] on span "Solid State Drives" at bounding box center [485, 282] width 63 height 12
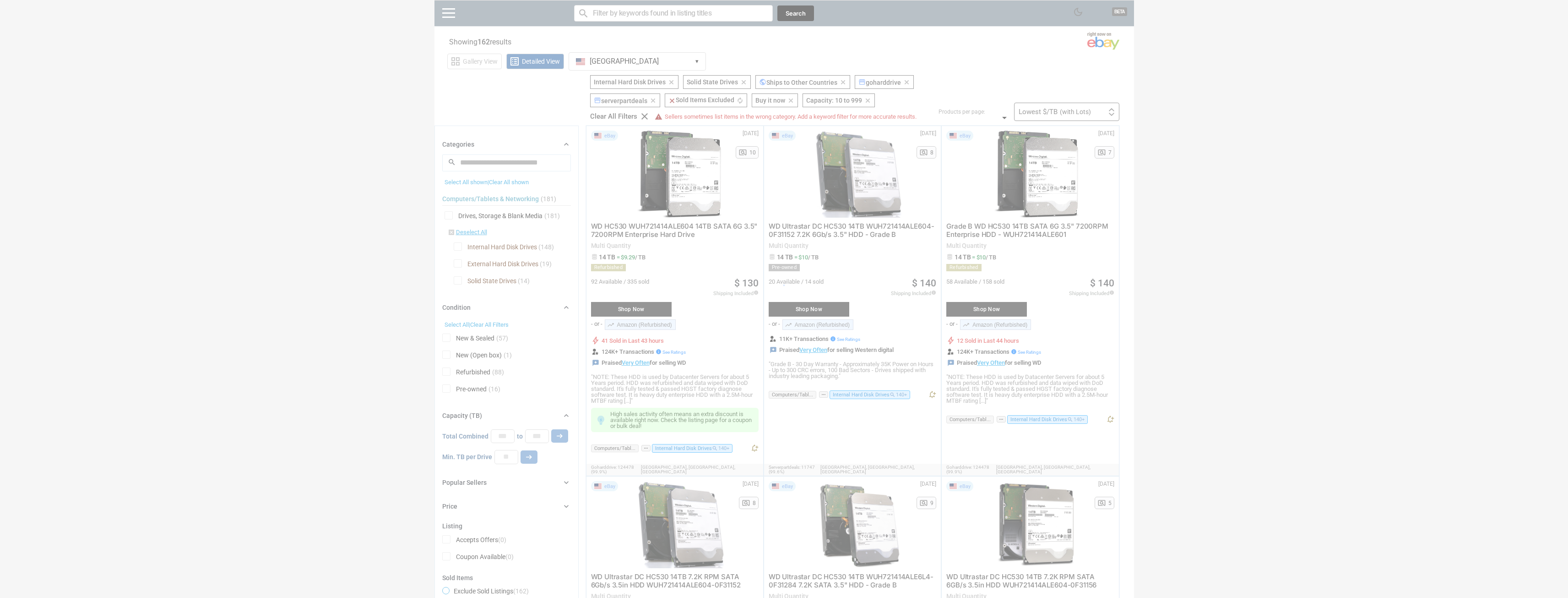
drag, startPoint x: 337, startPoint y: 277, endPoint x: 334, endPoint y: 284, distance: 7.6
click at [337, 277] on div at bounding box center [784, 299] width 1568 height 598
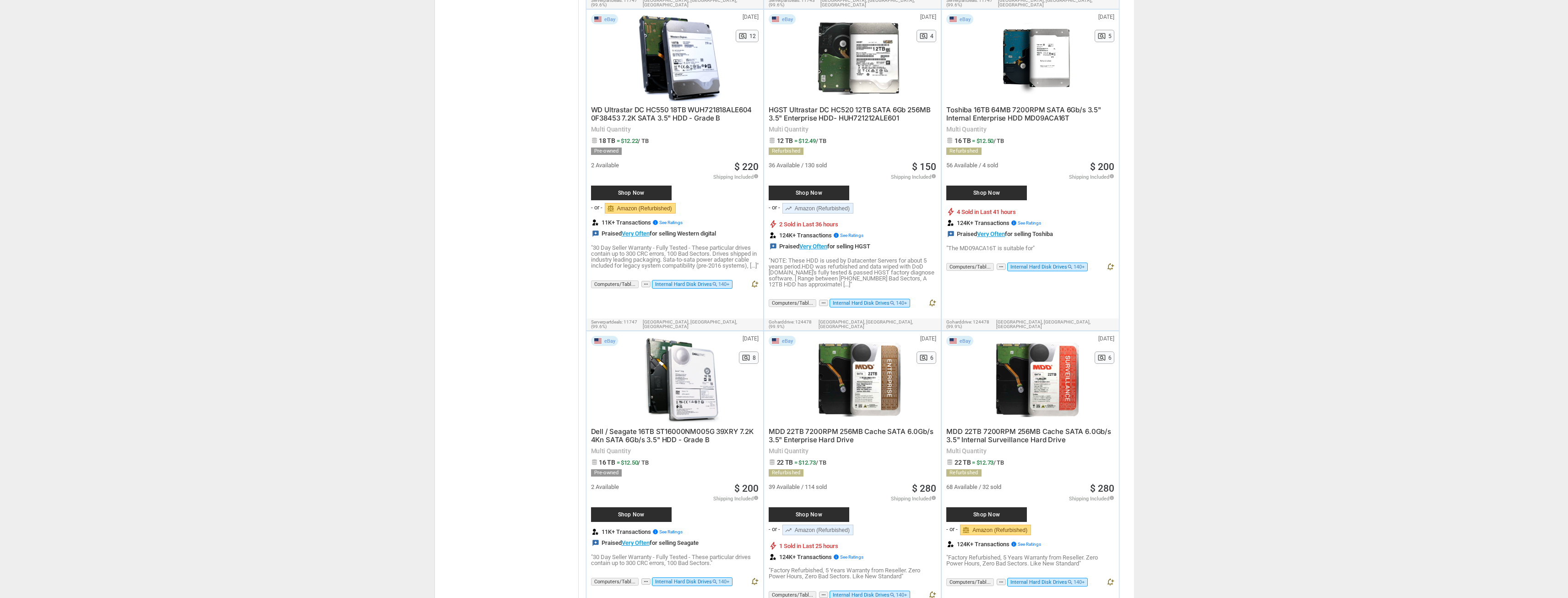
scroll to position [1679, 0]
click at [1009, 245] on p ""The MD09ACA16T is suitable for"" at bounding box center [1030, 248] width 167 height 6
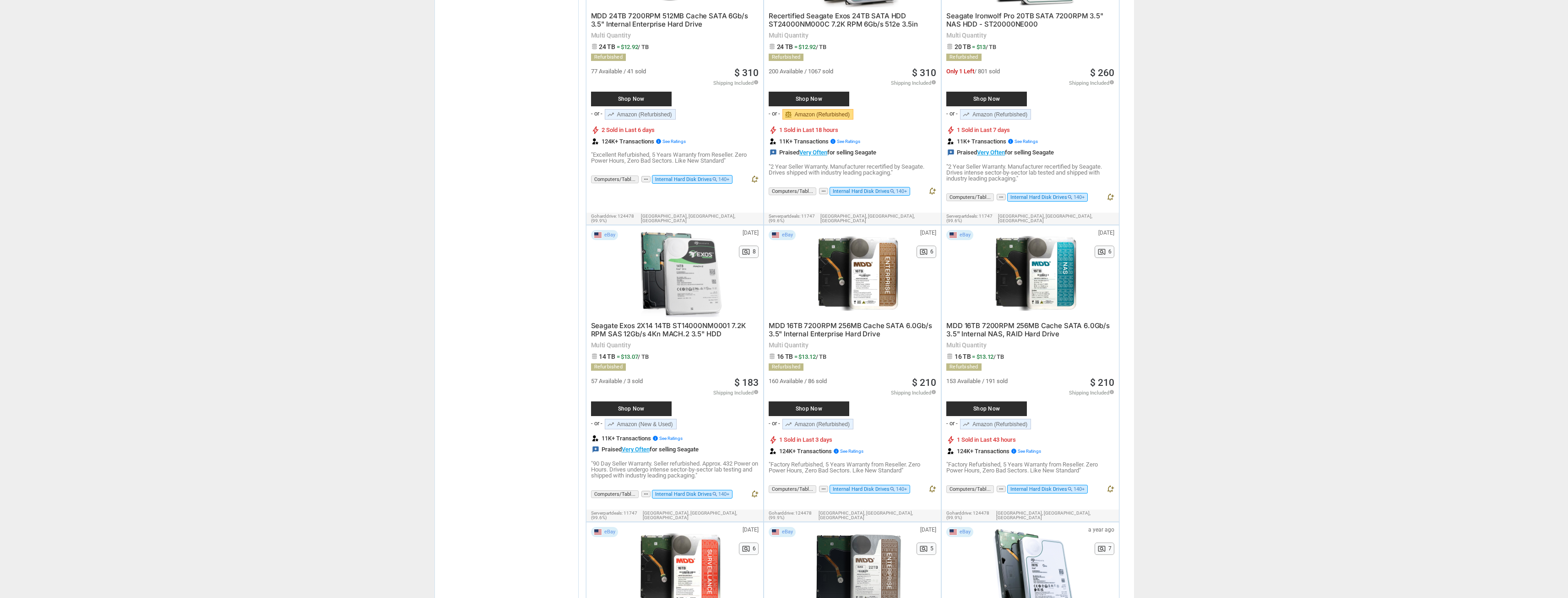
scroll to position [2742, 0]
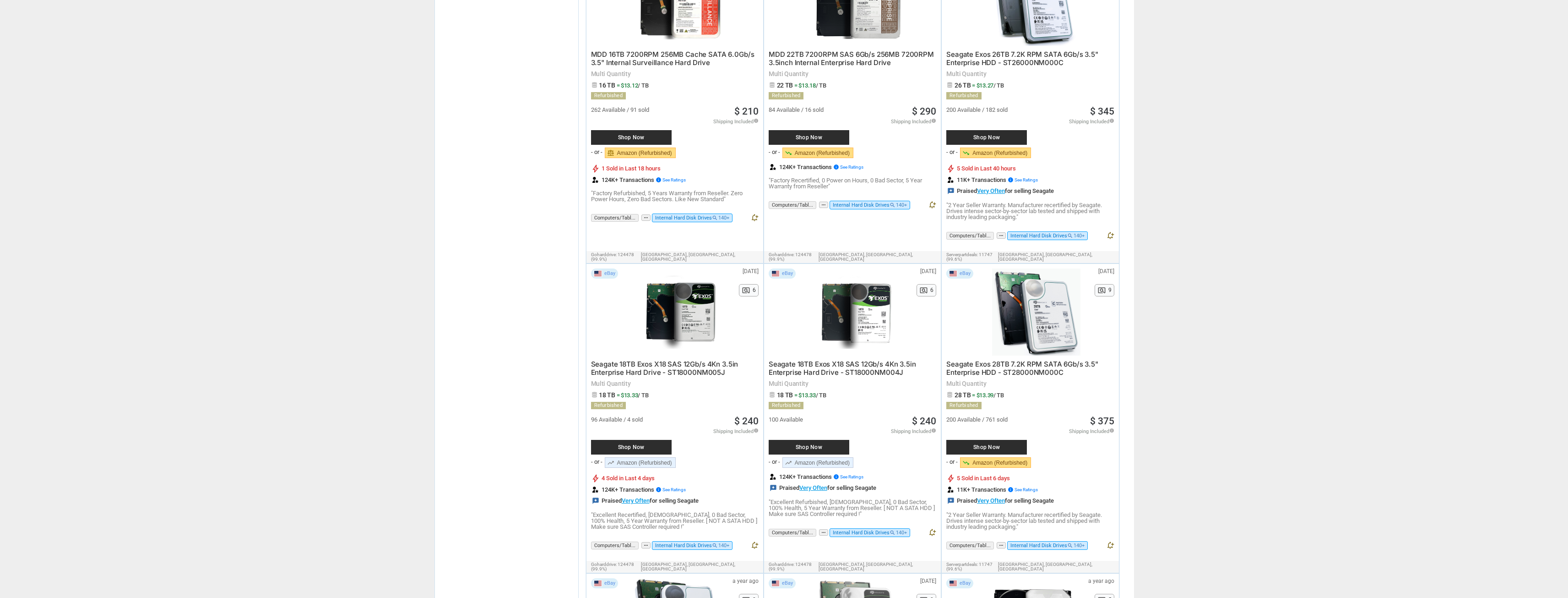
scroll to position [3245, 0]
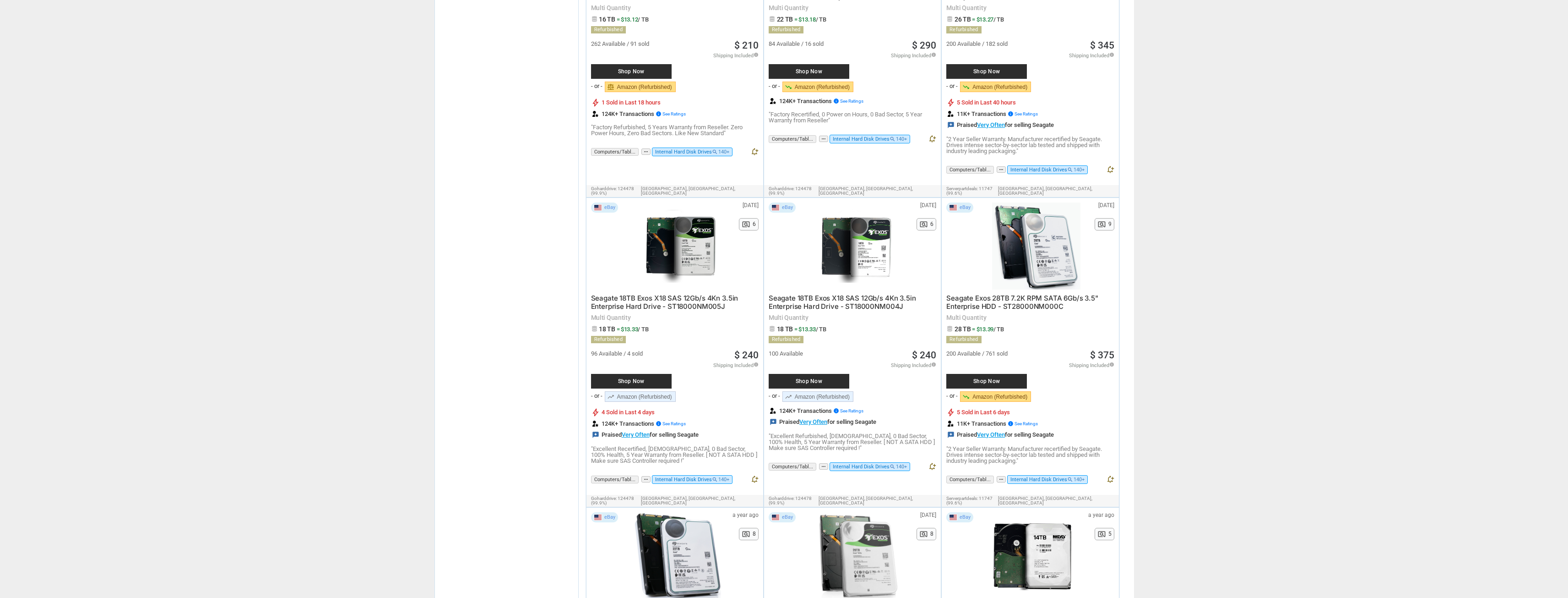
drag, startPoint x: 1309, startPoint y: 287, endPoint x: 1274, endPoint y: 300, distance: 37.3
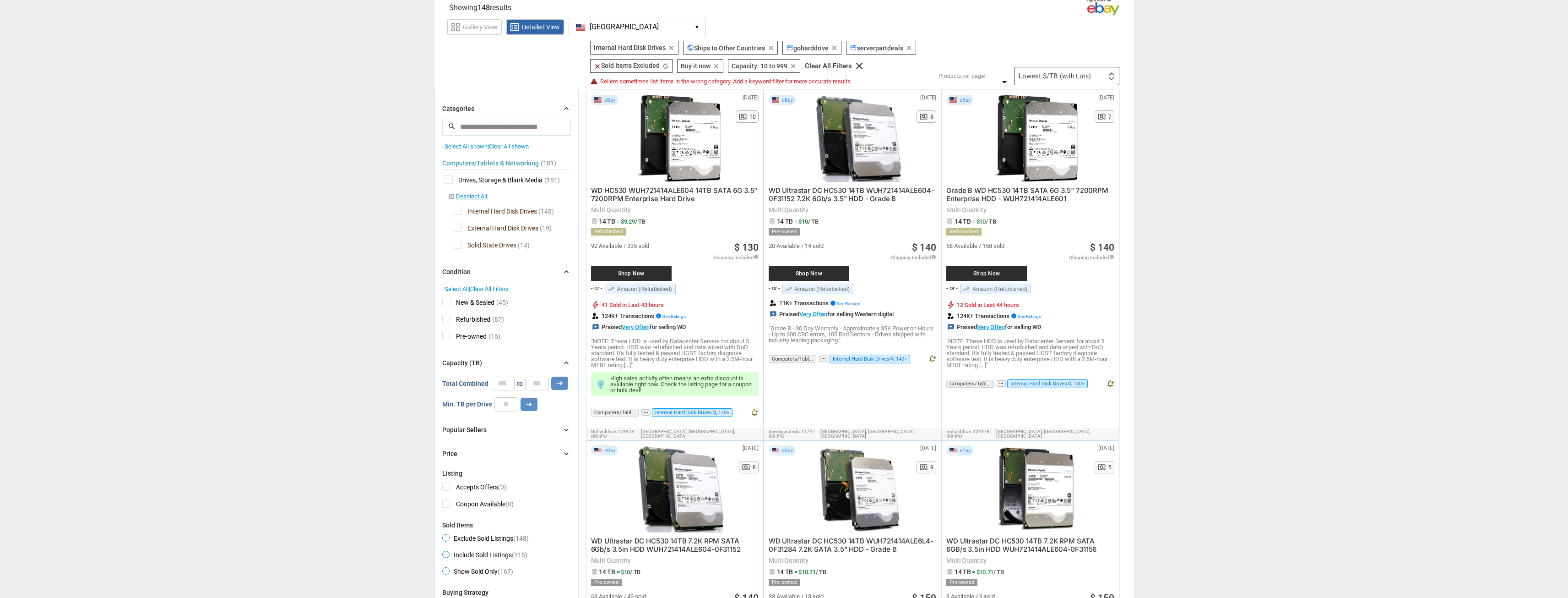
scroll to position [29, 0]
